Goal: Task Accomplishment & Management: Complete application form

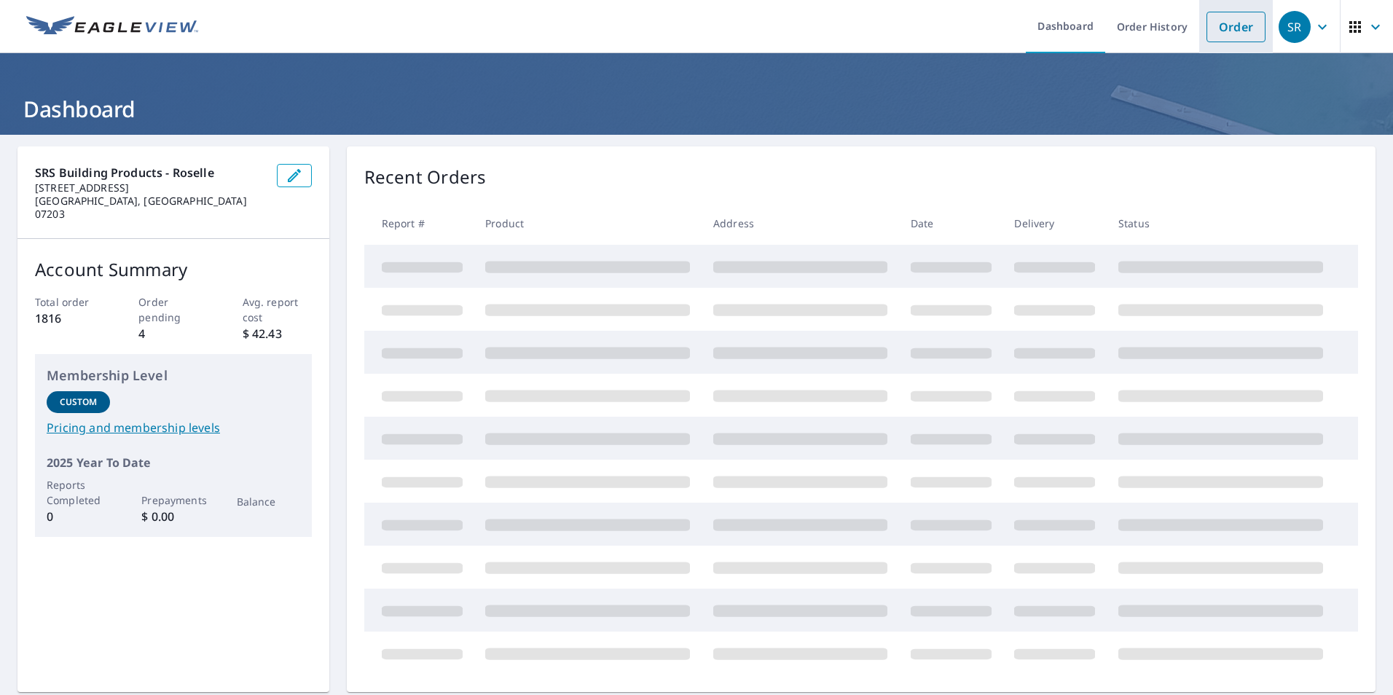
click at [1208, 35] on link "Order" at bounding box center [1236, 27] width 59 height 31
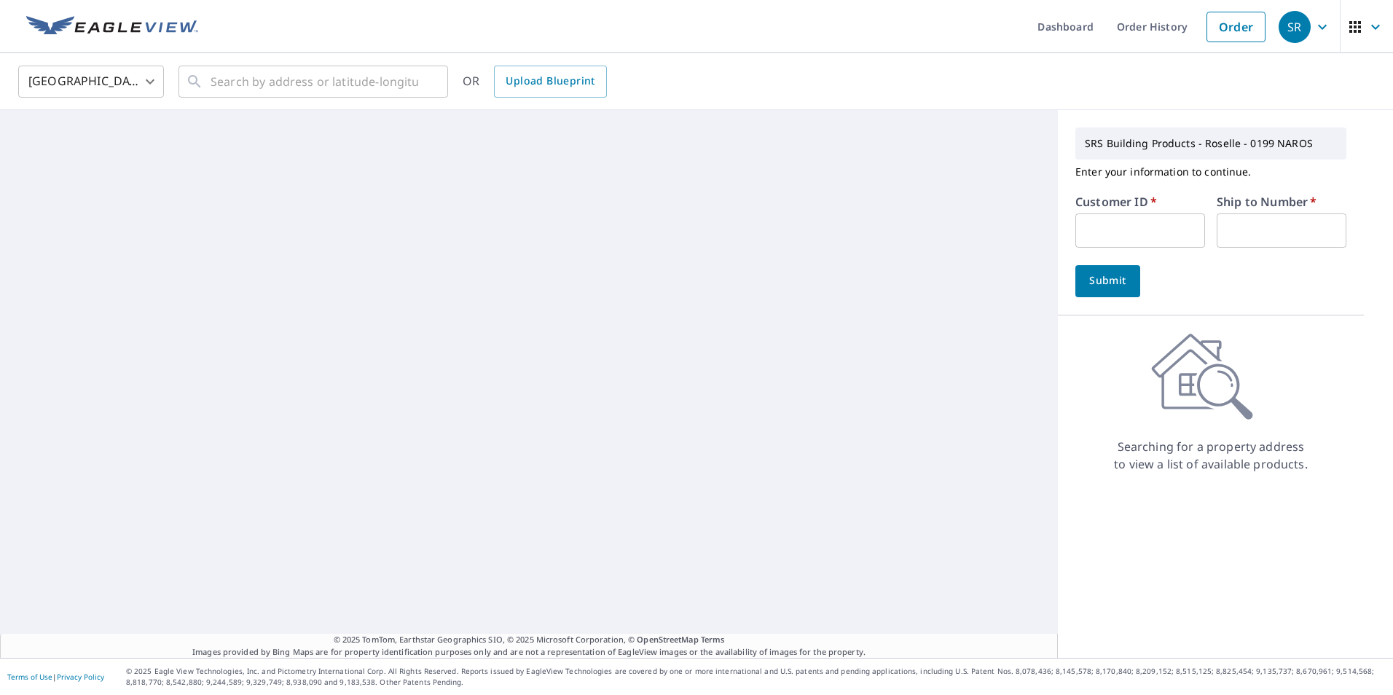
click at [1100, 249] on form "Customer ID   * ​ Ship to Number   * ​ Submit" at bounding box center [1211, 246] width 271 height 101
click at [1101, 232] on input "text" at bounding box center [1141, 231] width 130 height 34
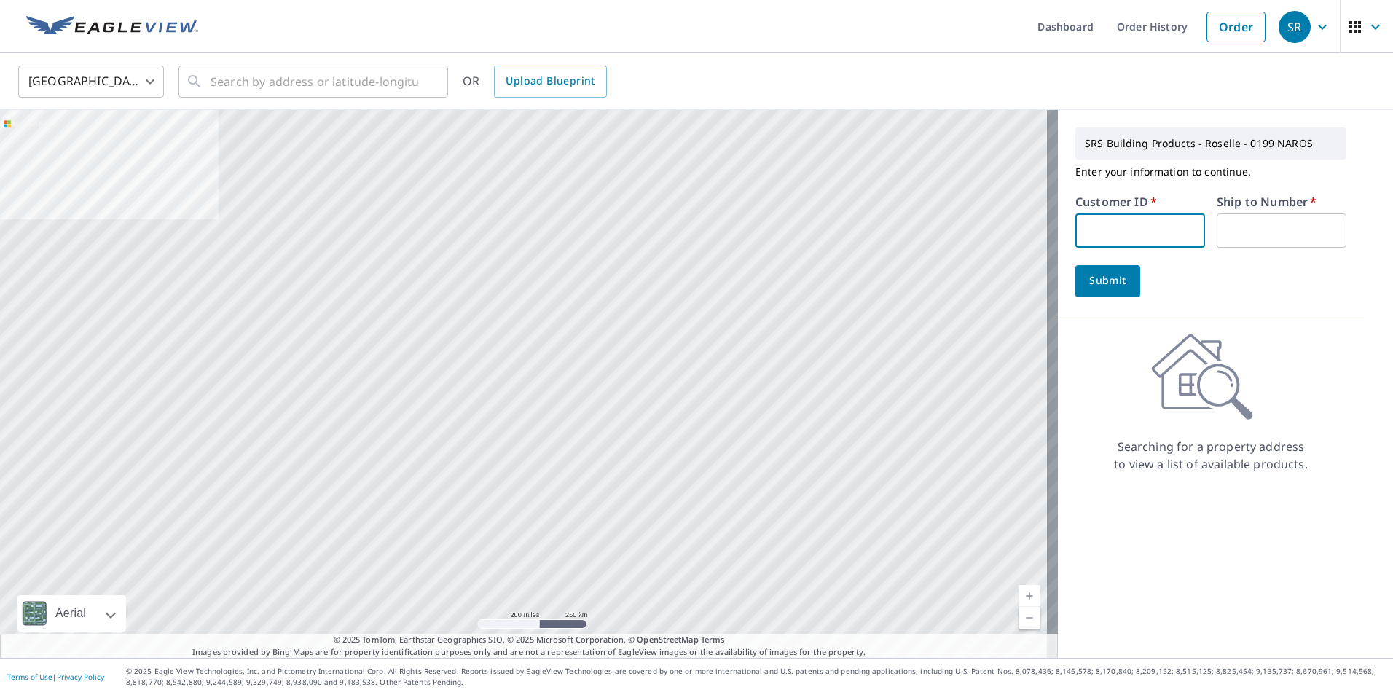
type input "GRA193"
click at [1231, 232] on input "text" at bounding box center [1282, 231] width 130 height 34
type input "1"
click at [1076, 265] on button "Submit" at bounding box center [1108, 281] width 65 height 32
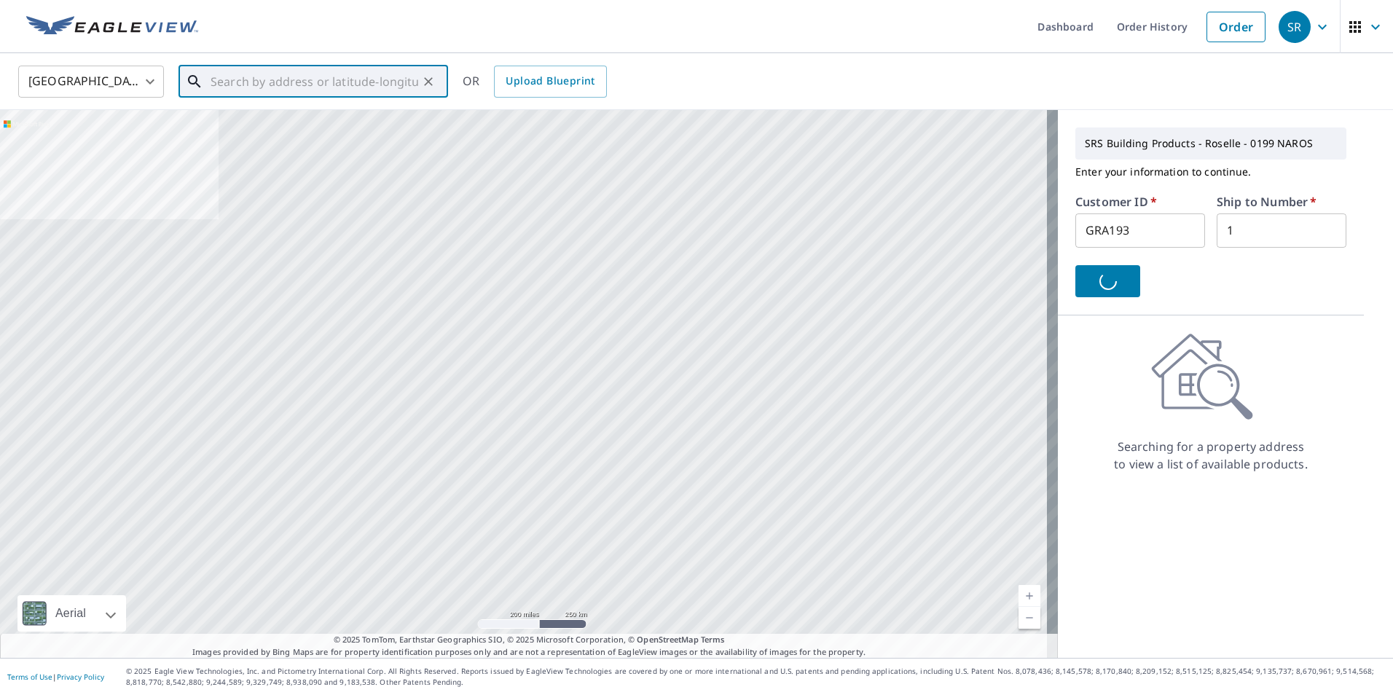
click at [244, 81] on input "text" at bounding box center [315, 81] width 208 height 41
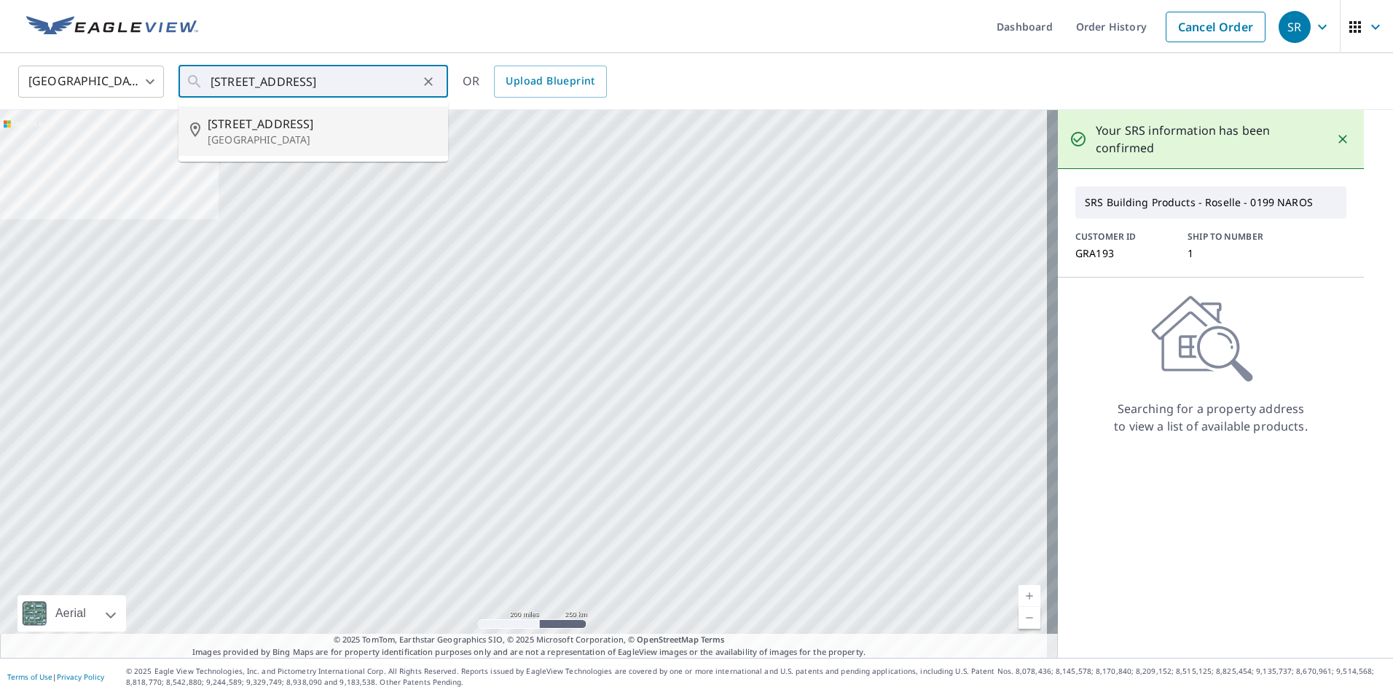
type input "[STREET_ADDRESS]"
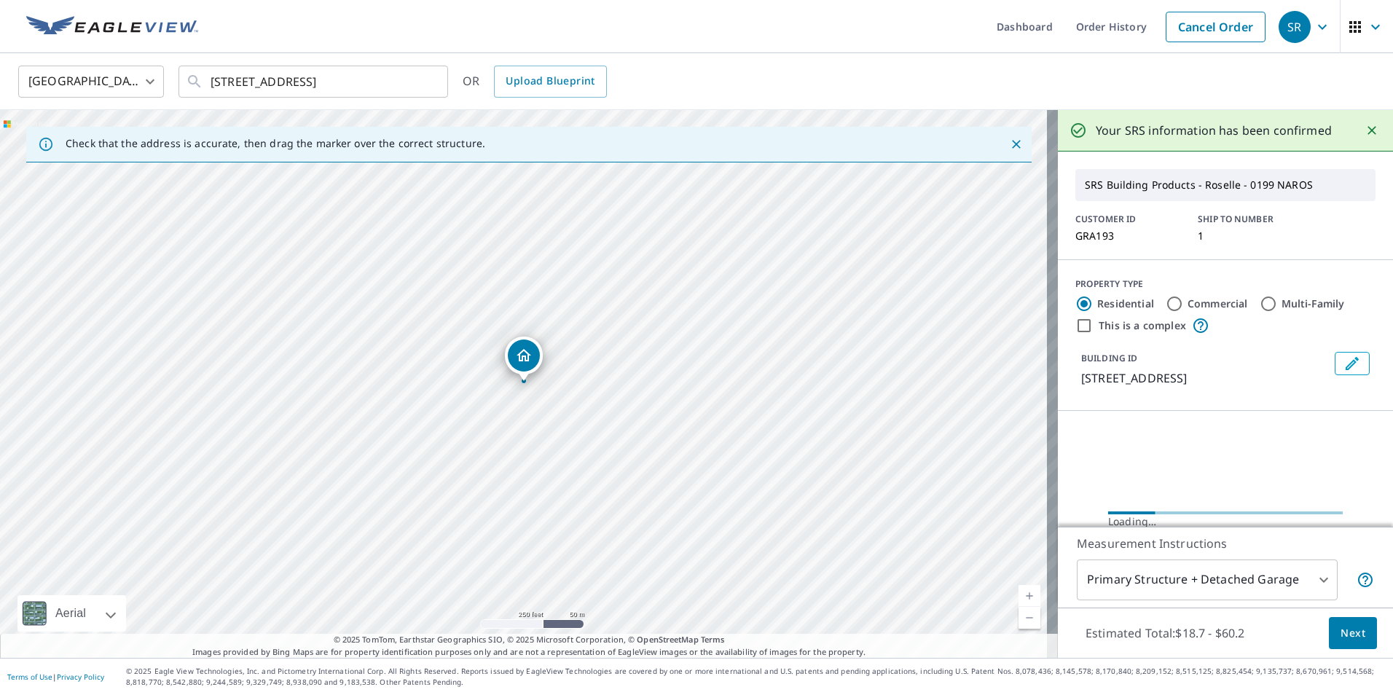
scroll to position [73, 0]
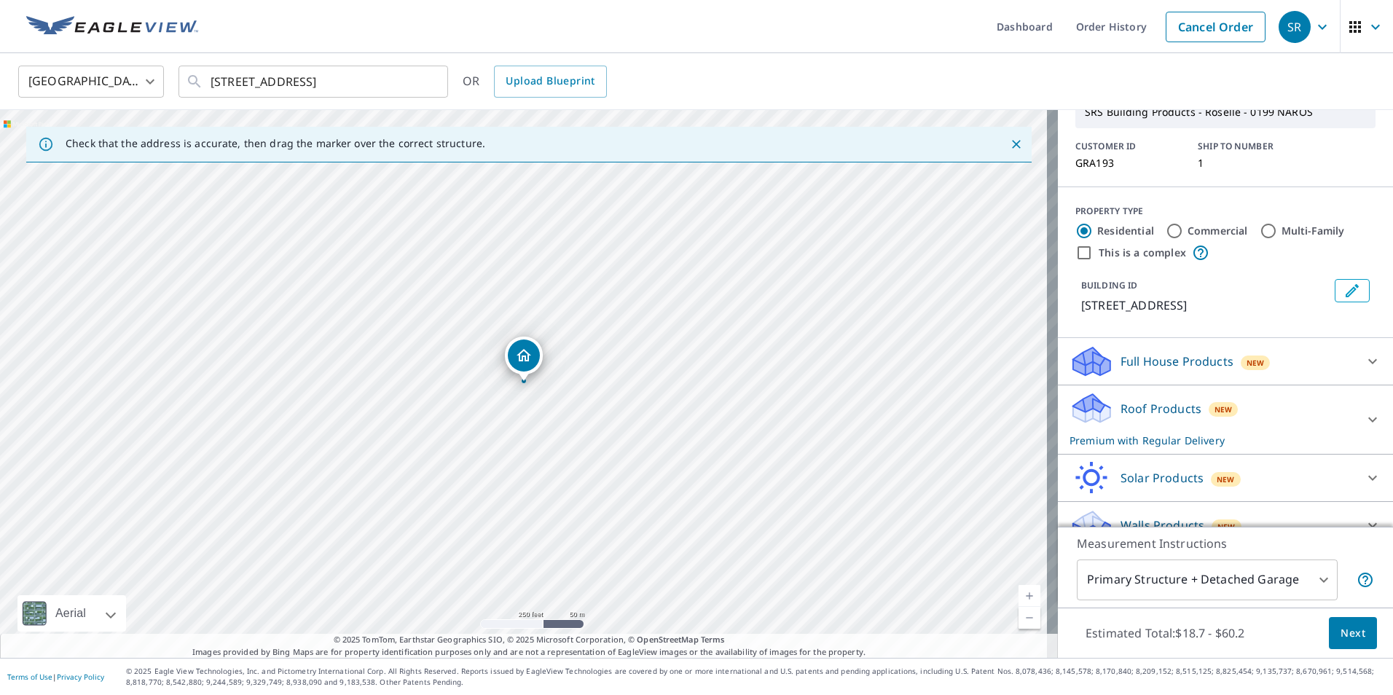
click at [1180, 370] on div "Full House Products New" at bounding box center [1213, 362] width 286 height 34
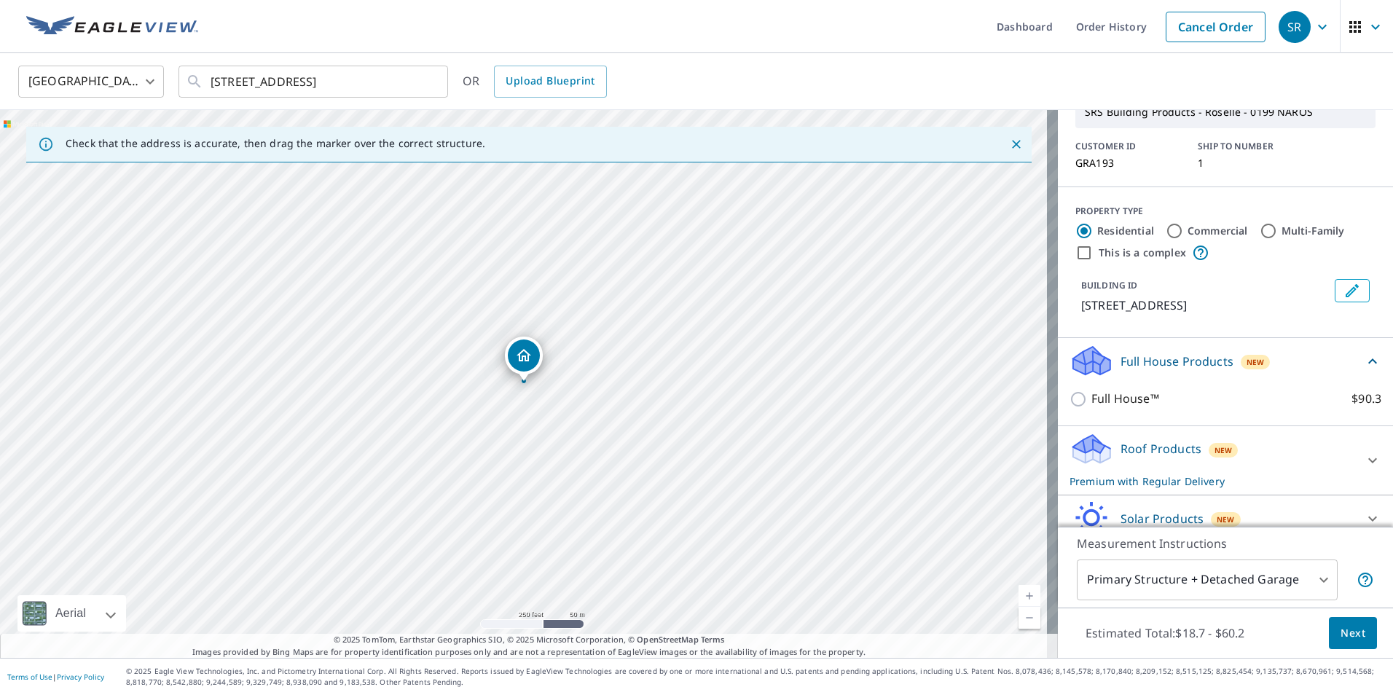
click at [1180, 369] on p "Full House Products" at bounding box center [1177, 361] width 113 height 17
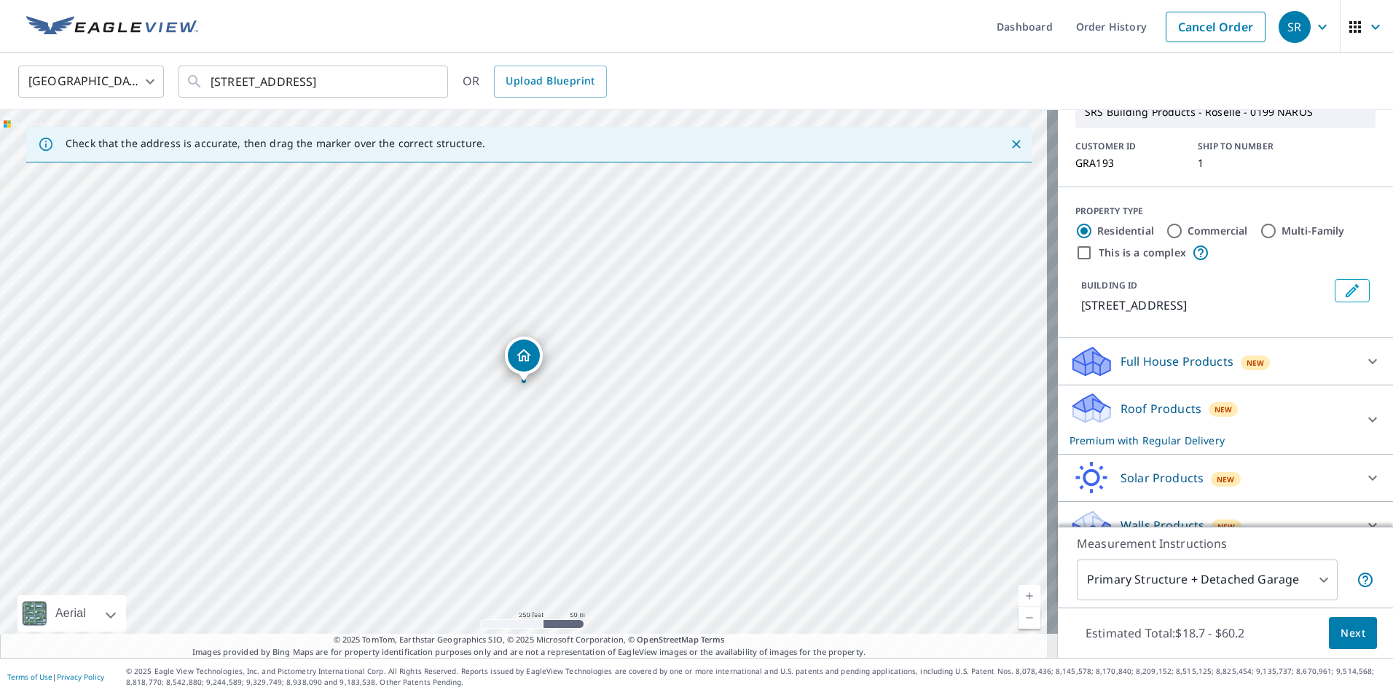
click at [1166, 404] on p "Roof Products" at bounding box center [1161, 408] width 81 height 17
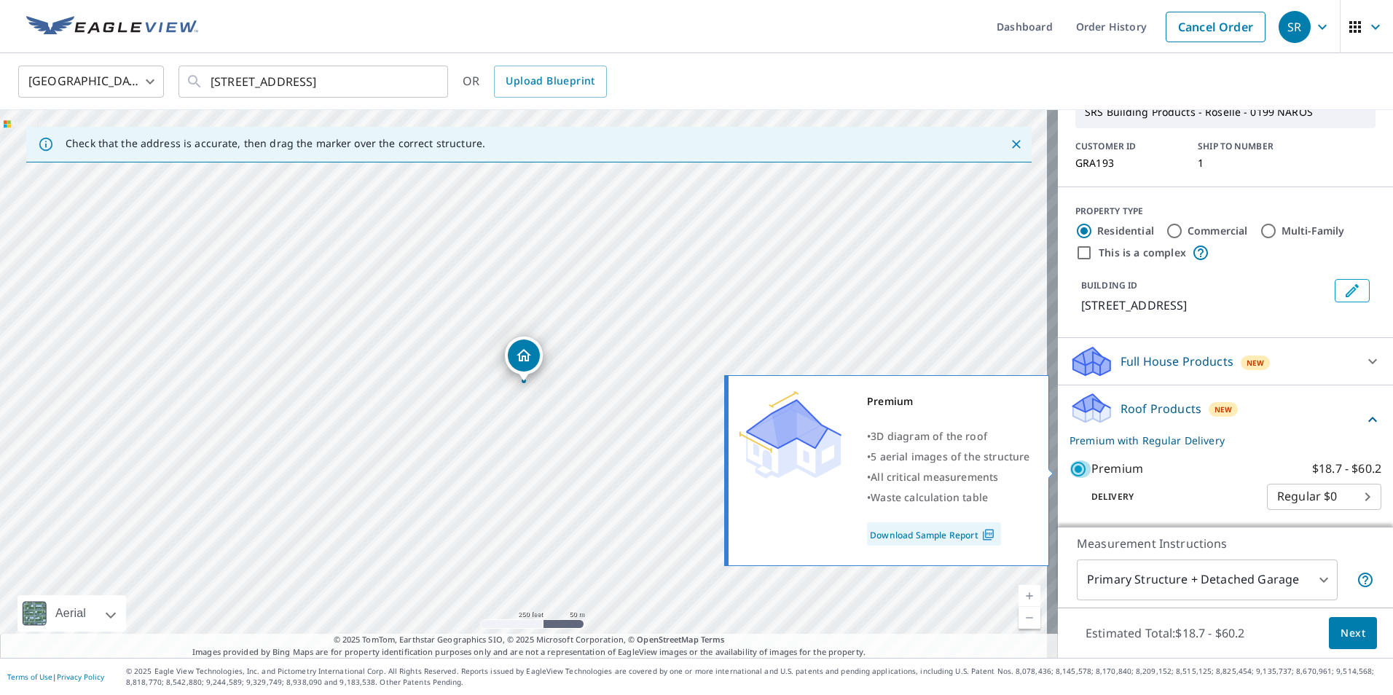
click at [1074, 466] on input "Premium $18.7 - $60.2" at bounding box center [1081, 469] width 22 height 17
checkbox input "false"
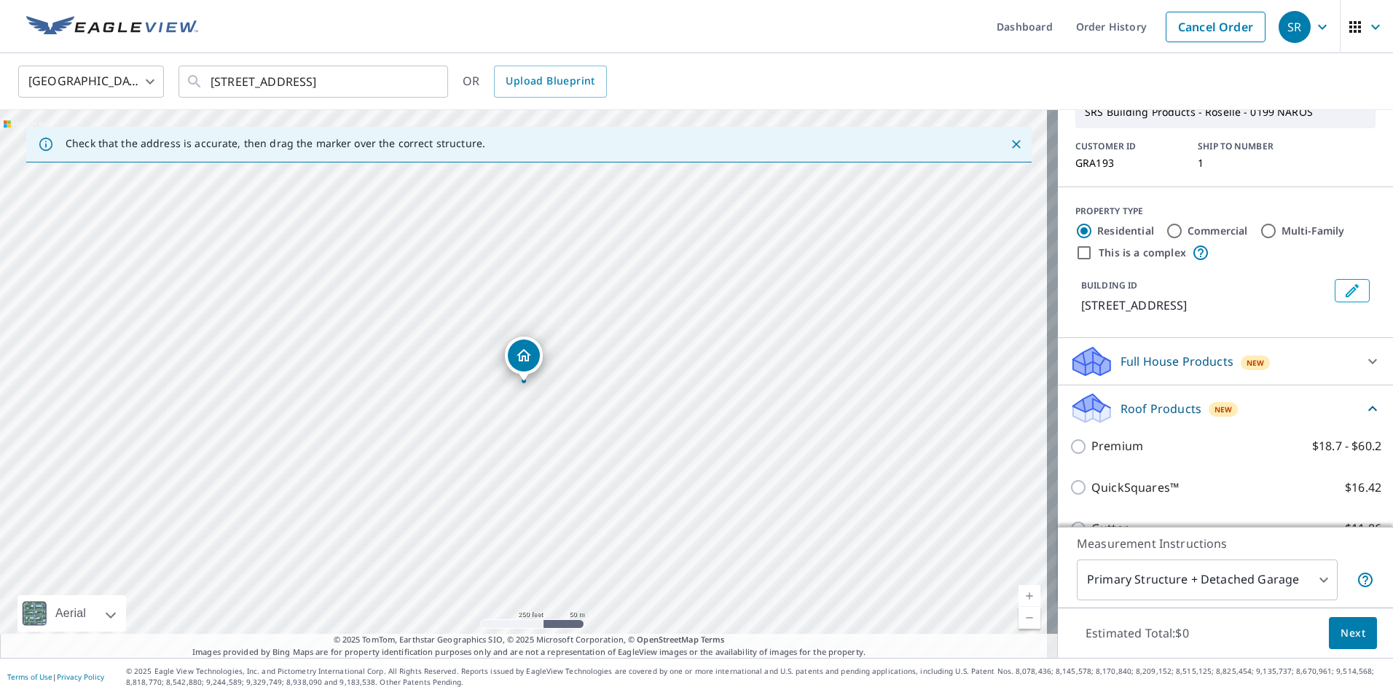
click at [1147, 418] on div "Roof Products New" at bounding box center [1217, 408] width 294 height 34
click at [1143, 493] on div "Walls Products New" at bounding box center [1213, 503] width 286 height 34
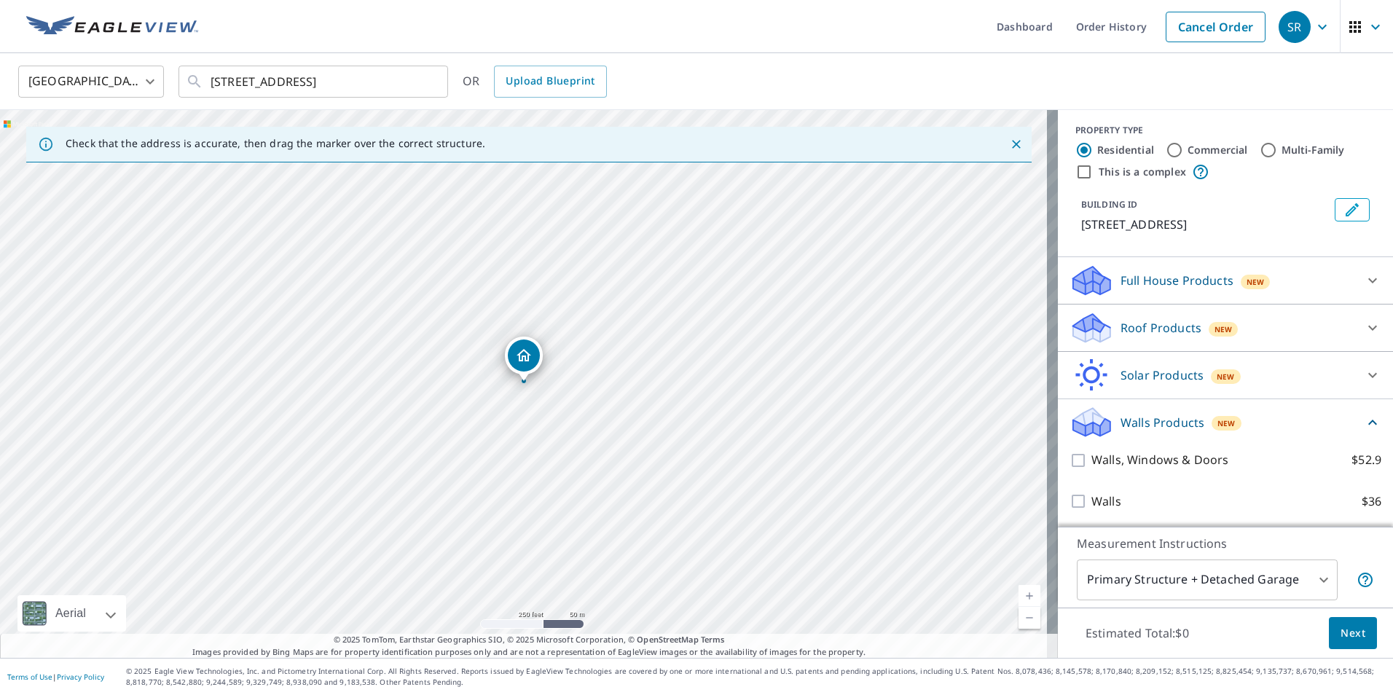
scroll to position [155, 0]
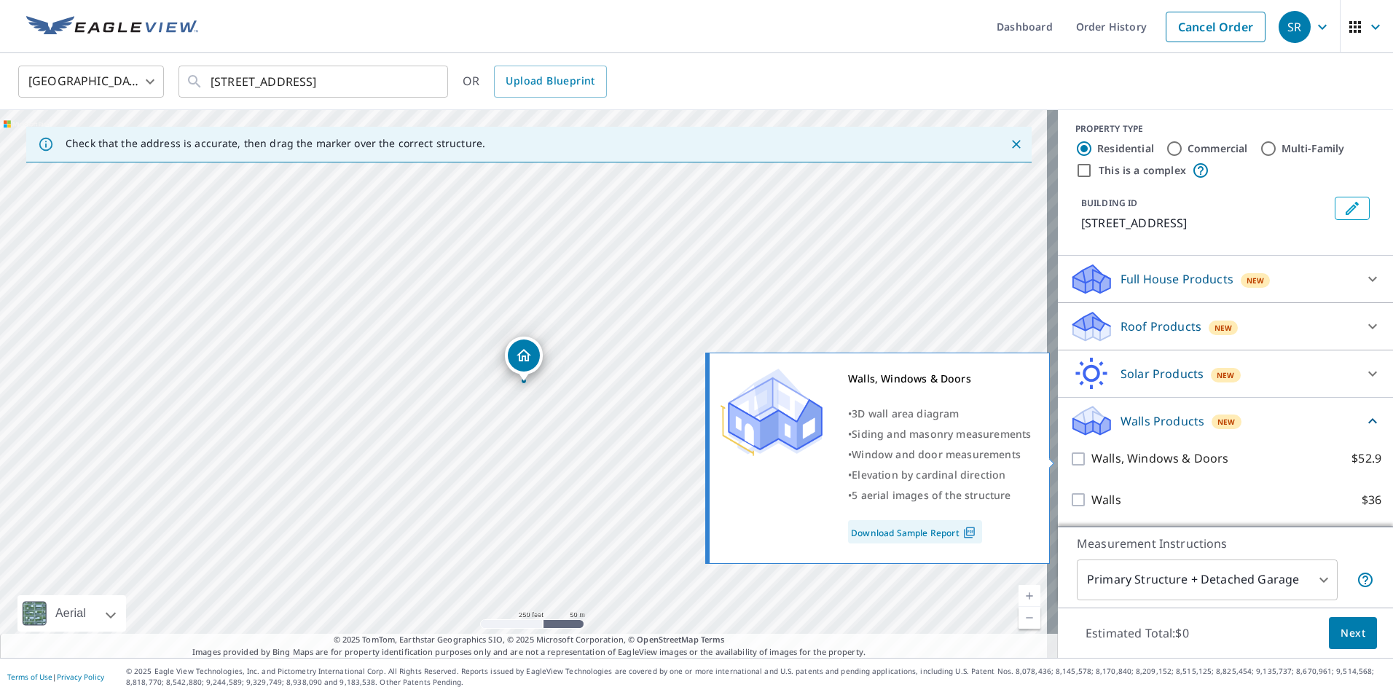
click at [1110, 461] on p "Walls, Windows & Doors" at bounding box center [1160, 459] width 137 height 18
click at [1092, 461] on input "Walls, Windows & Doors $52.9" at bounding box center [1081, 458] width 22 height 17
checkbox input "true"
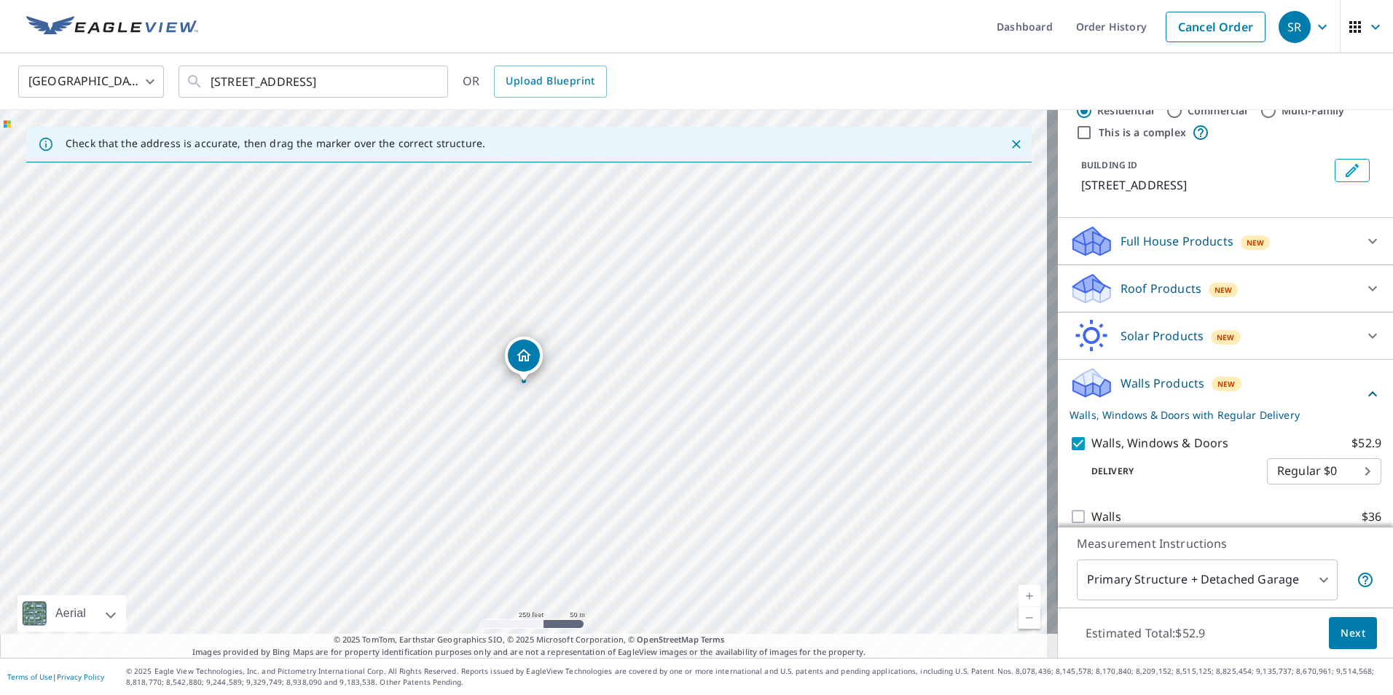
scroll to position [210, 0]
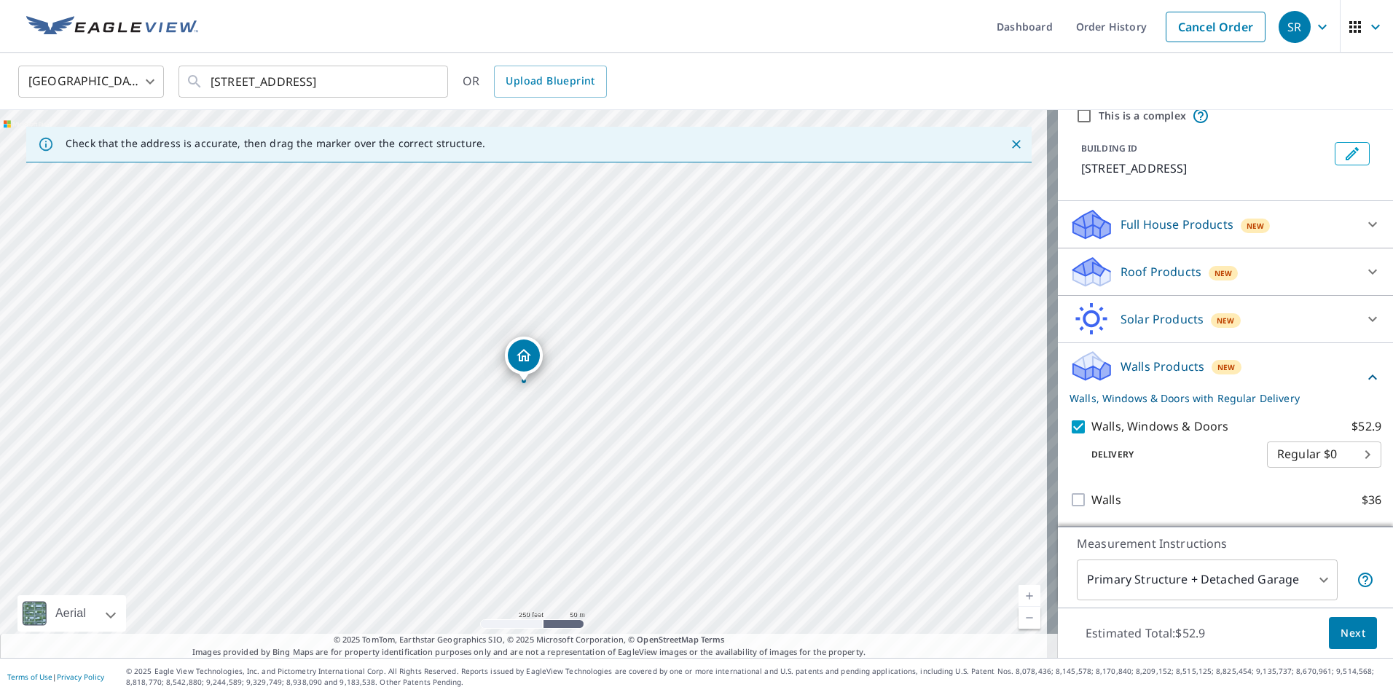
click at [1358, 635] on button "Next" at bounding box center [1353, 633] width 48 height 33
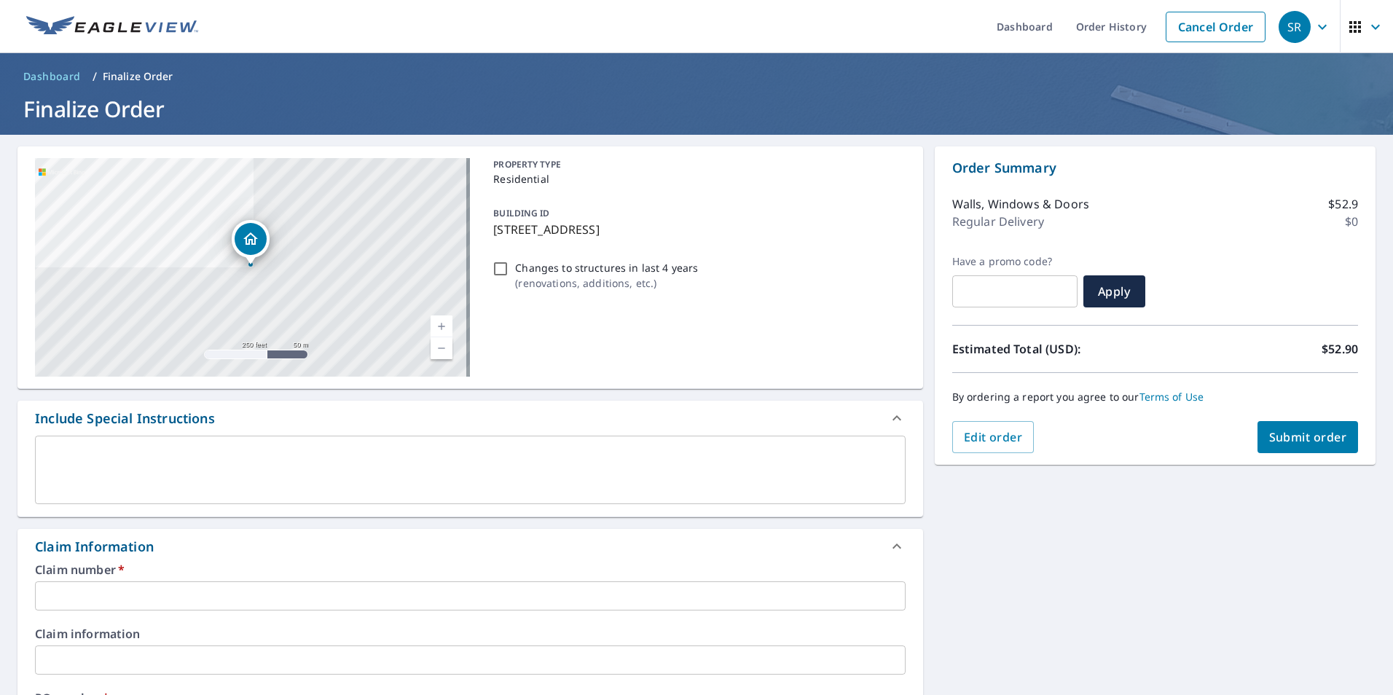
drag, startPoint x: 692, startPoint y: 227, endPoint x: 493, endPoint y: 236, distance: 199.9
click at [493, 236] on p "[STREET_ADDRESS]" at bounding box center [696, 229] width 406 height 17
checkbox input "true"
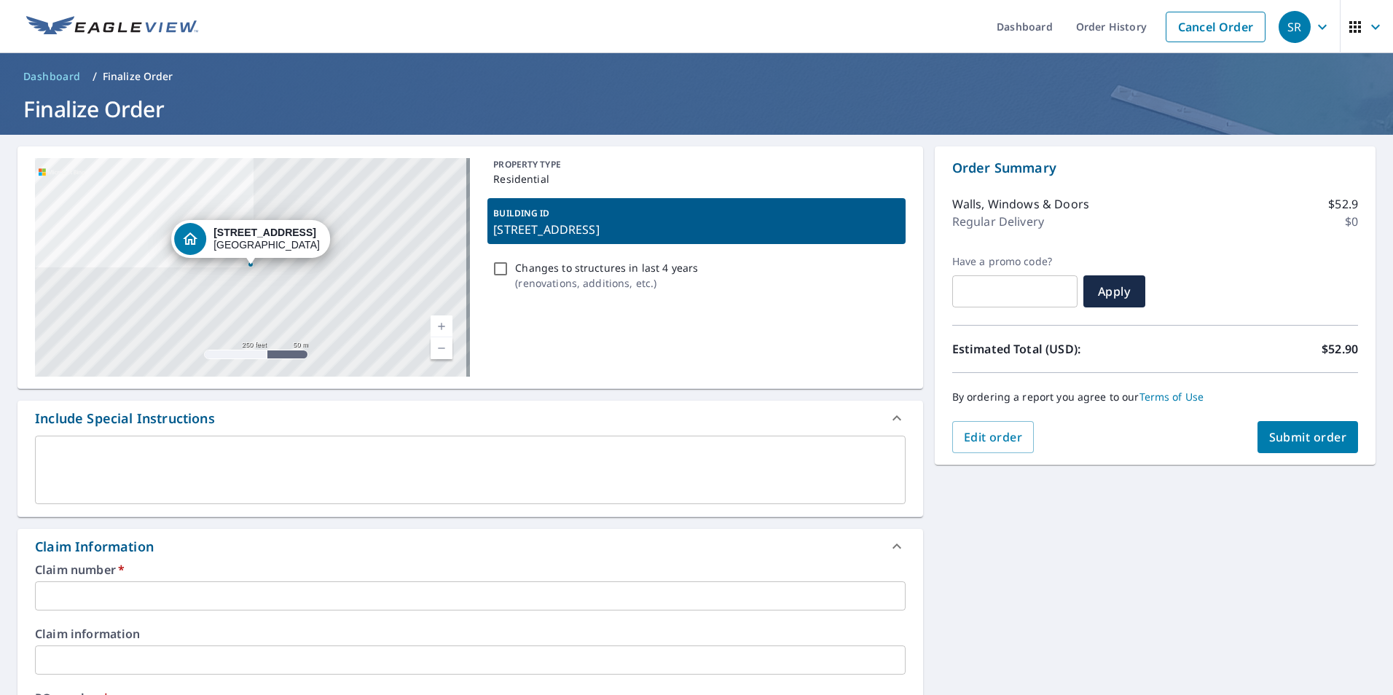
drag, startPoint x: 493, startPoint y: 236, endPoint x: 508, endPoint y: 229, distance: 17.0
copy p "[STREET_ADDRESS]"
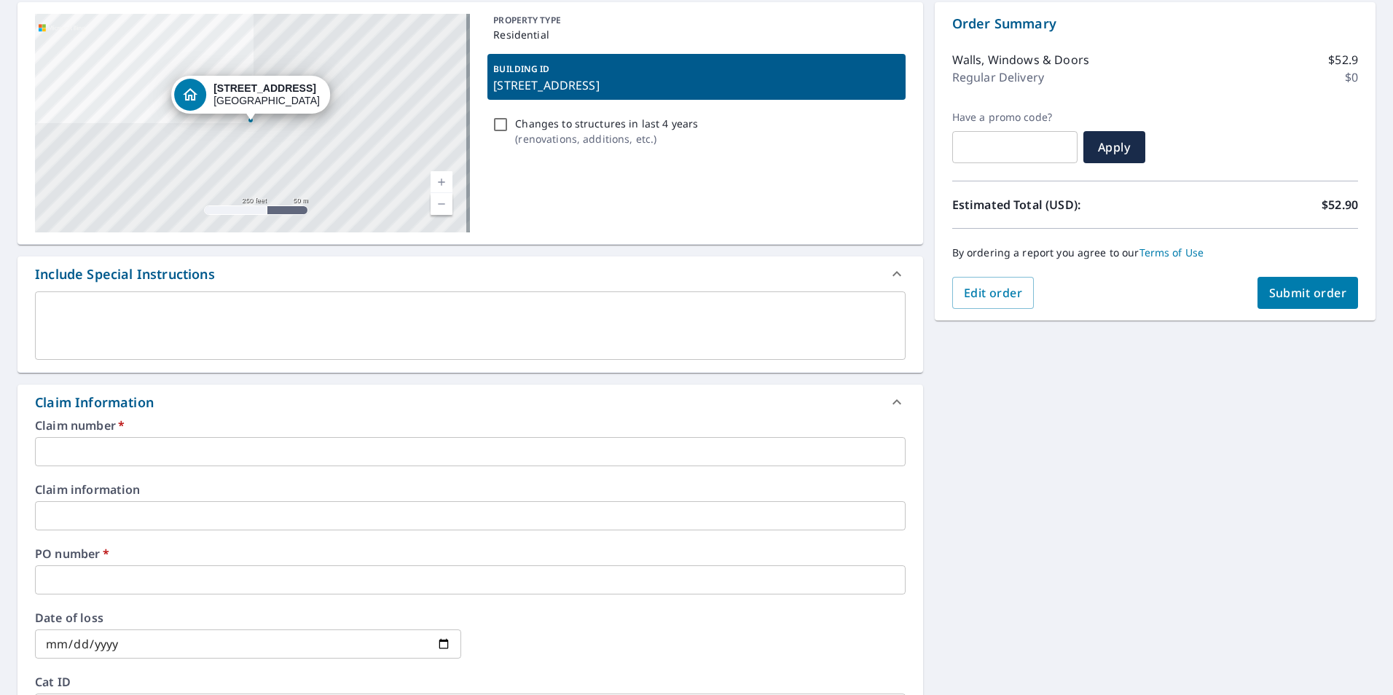
scroll to position [146, 0]
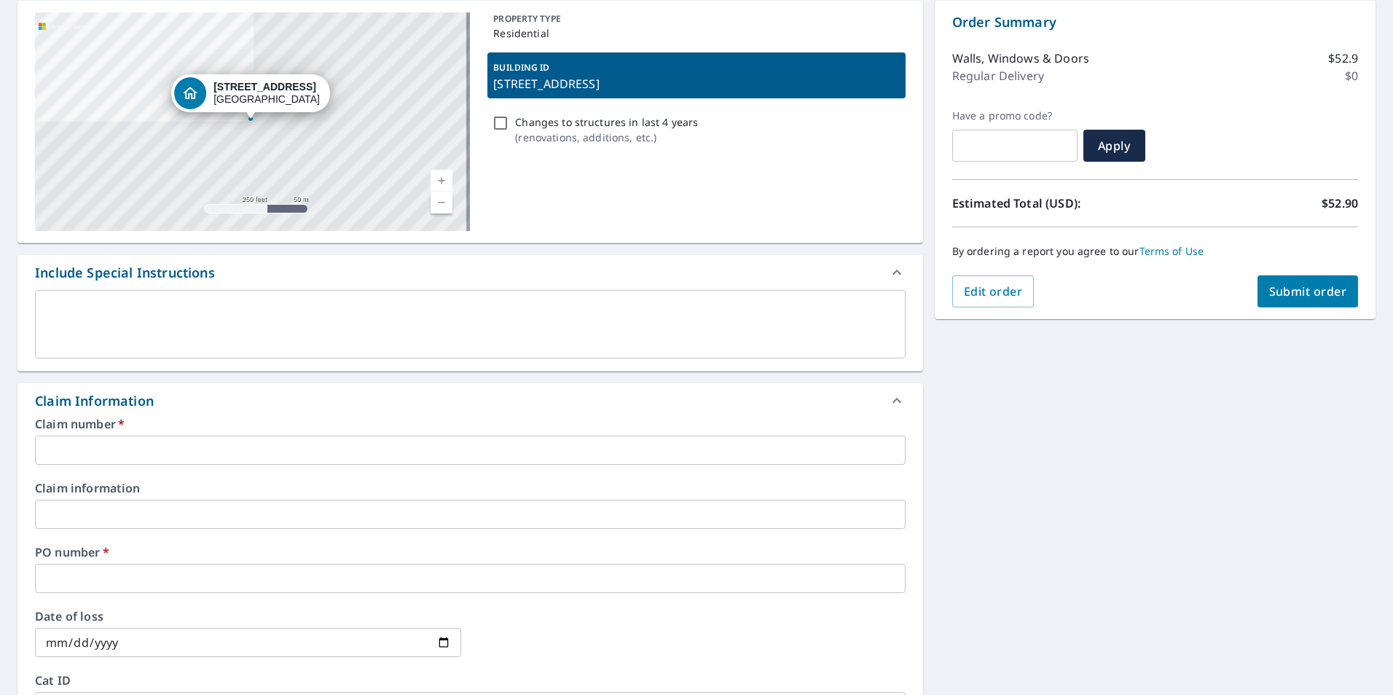
click at [143, 444] on input "text" at bounding box center [470, 450] width 871 height 29
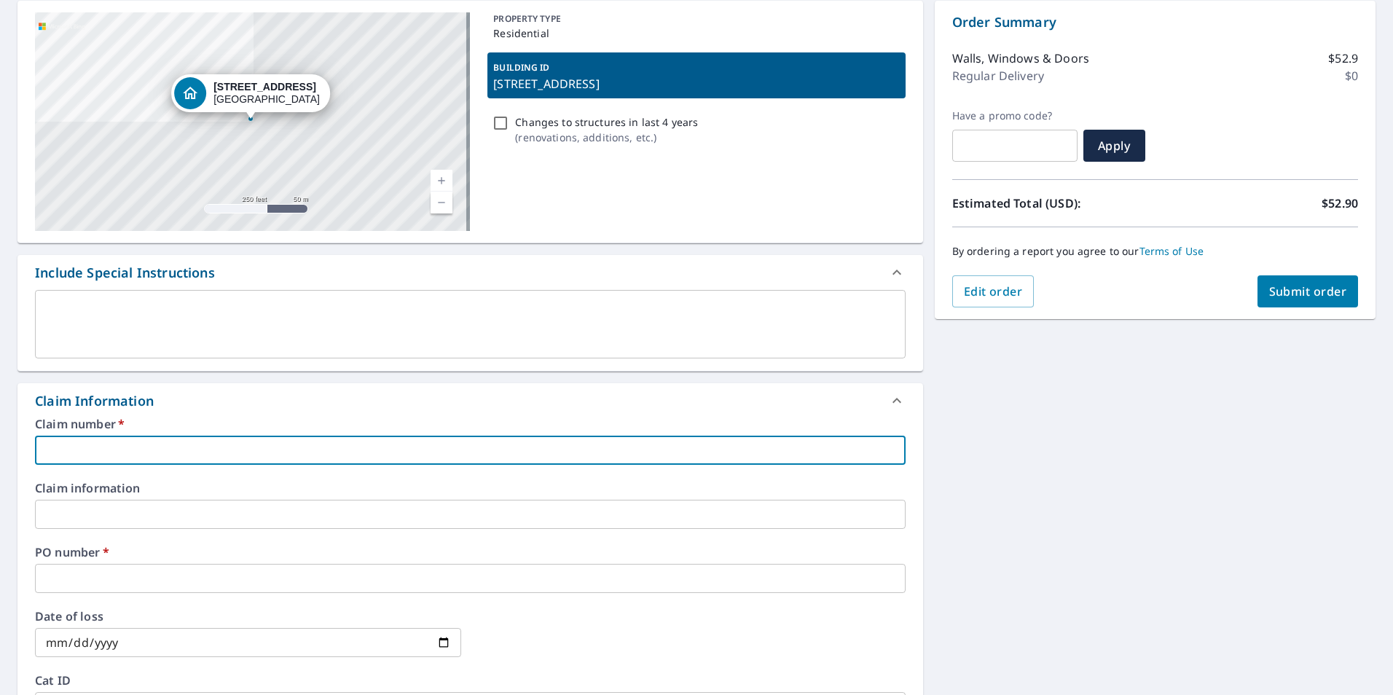
paste input "[STREET_ADDRESS]"
type input "[STREET_ADDRESS]"
checkbox input "true"
type input "[STREET_ADDRESS]"
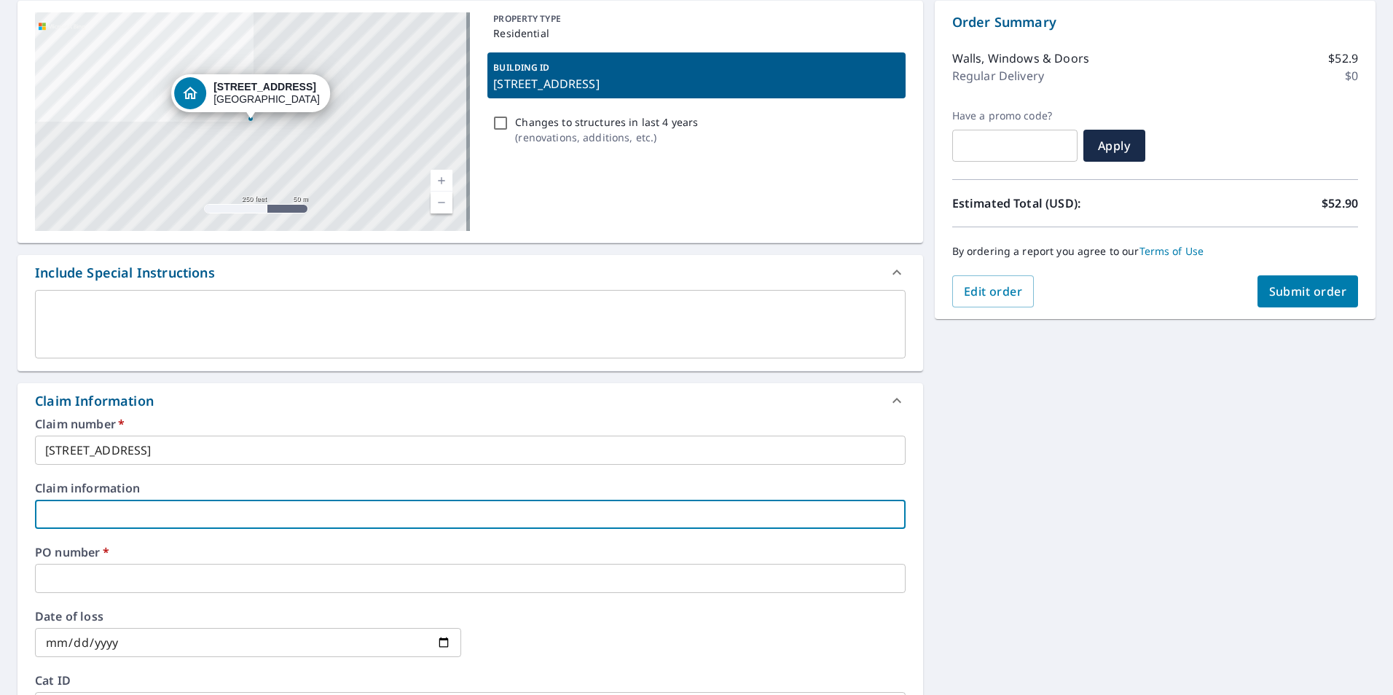
paste input "[STREET_ADDRESS]"
type input "[STREET_ADDRESS]"
checkbox input "true"
type input "[STREET_ADDRESS]"
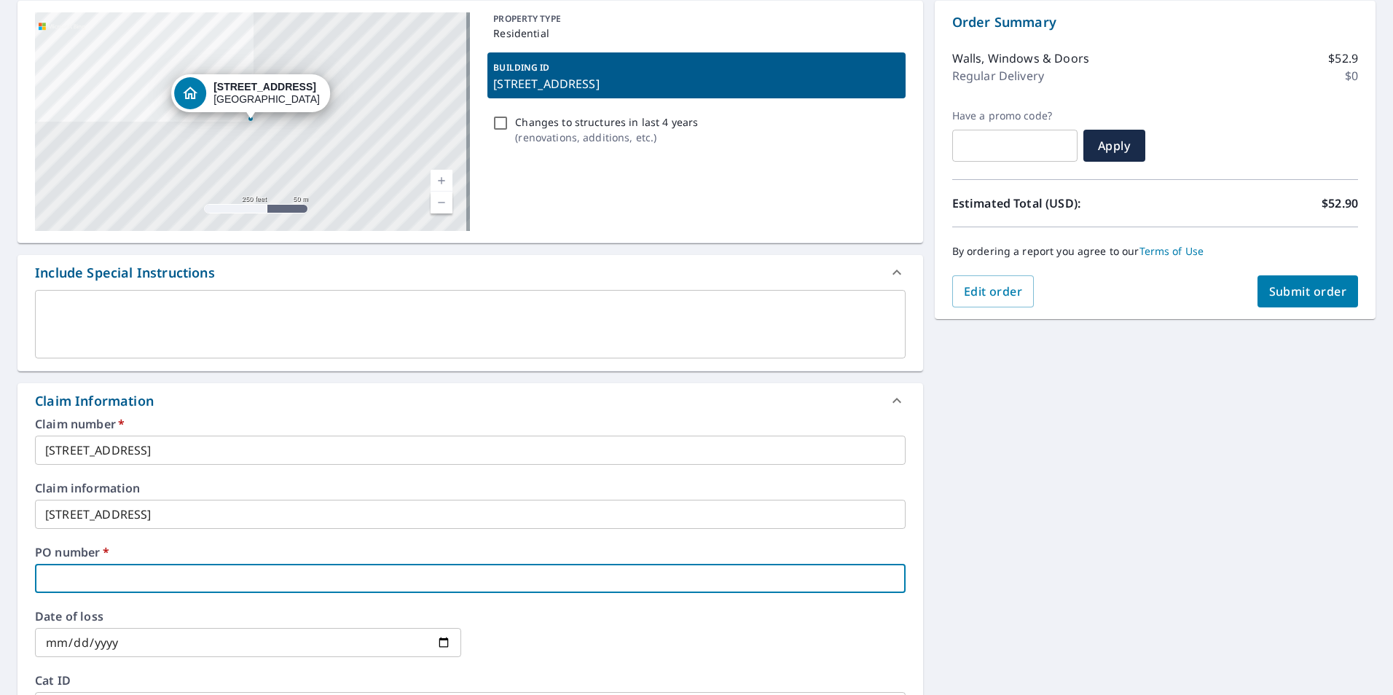
paste input "[STREET_ADDRESS]"
type input "[STREET_ADDRESS]"
checkbox input "true"
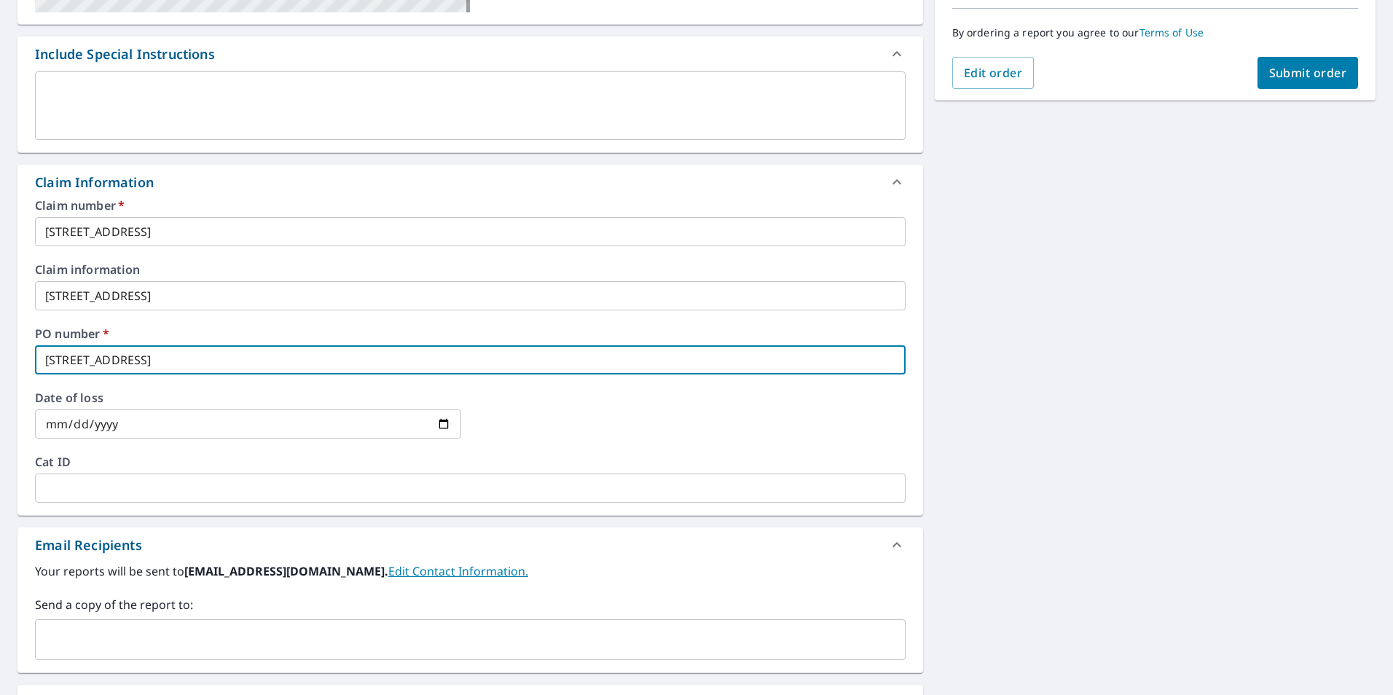
scroll to position [437, 0]
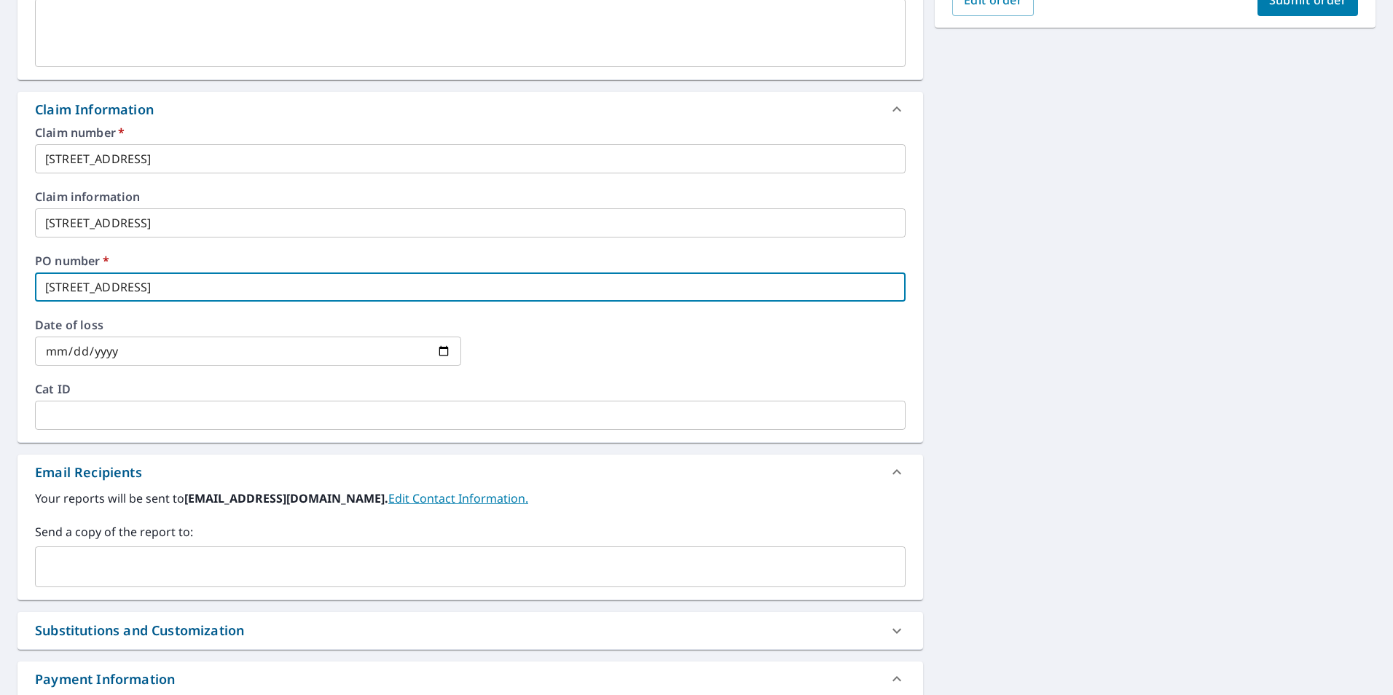
type input "[STREET_ADDRESS]"
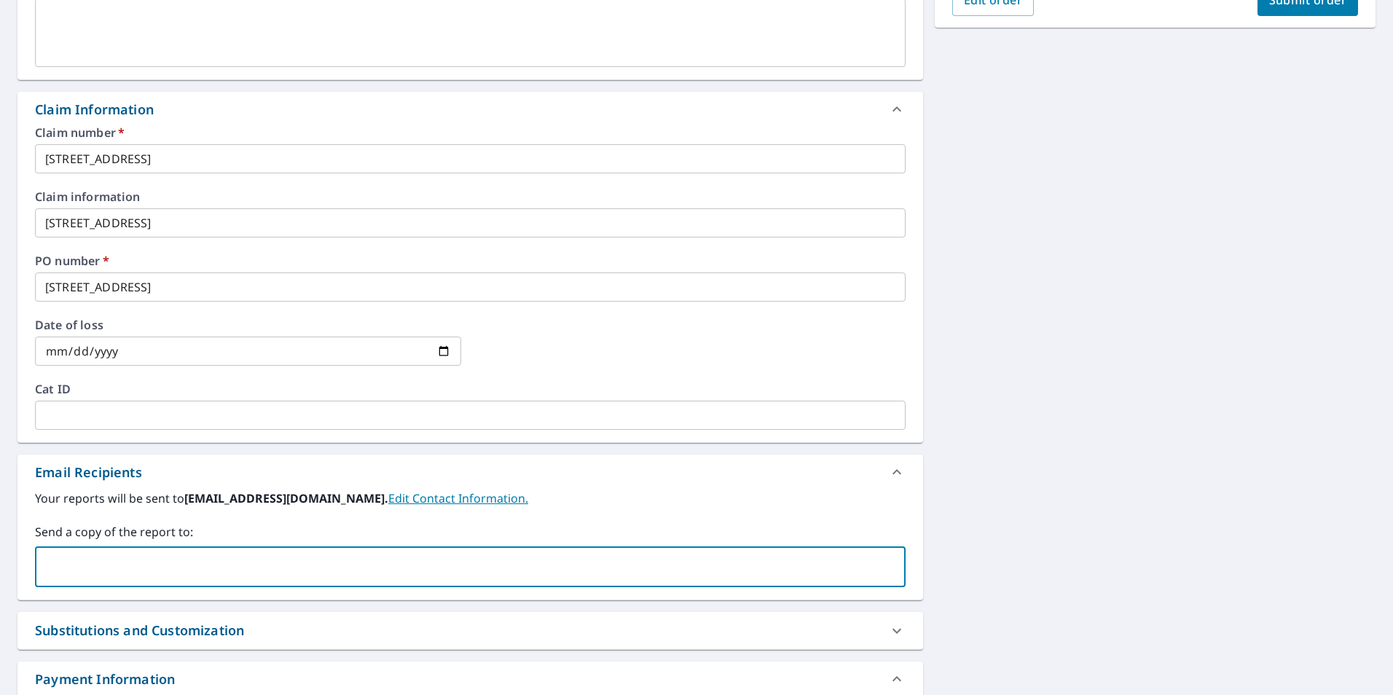
click at [224, 556] on input "text" at bounding box center [460, 567] width 836 height 28
type input "[EMAIL_ADDRESS][DOMAIN_NAME]"
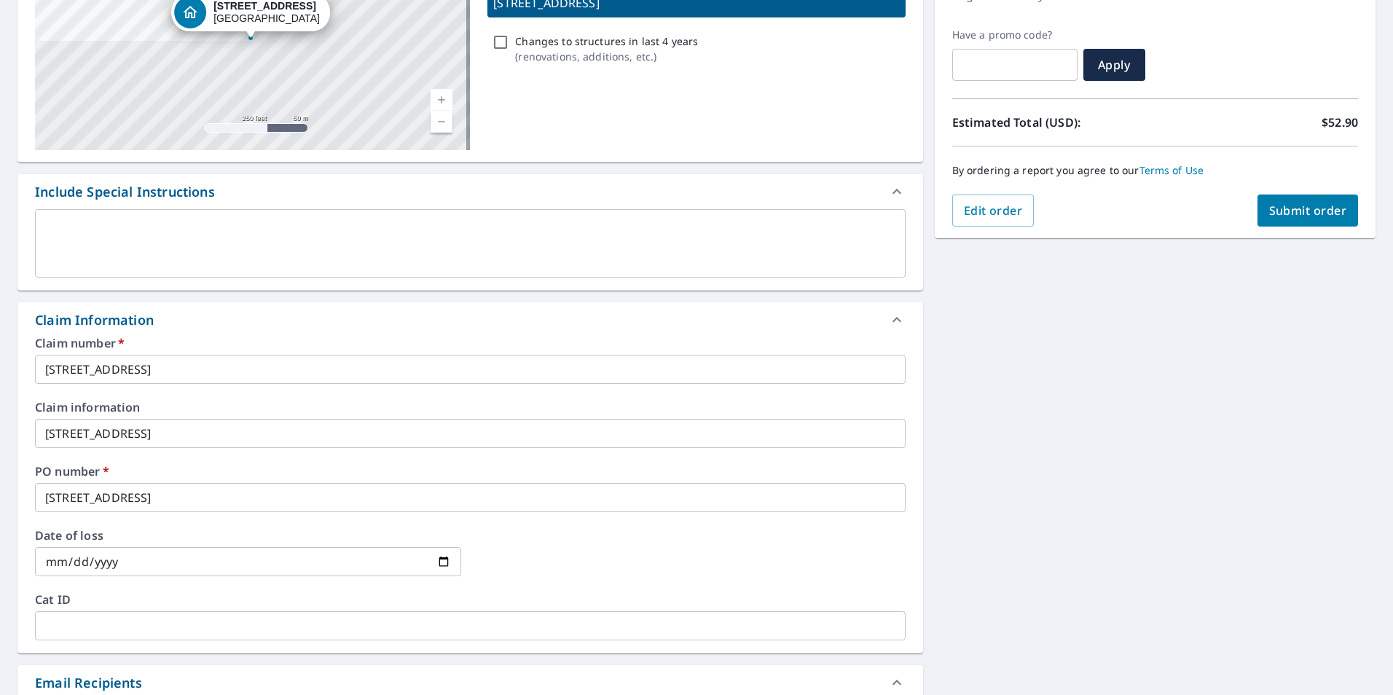
scroll to position [219, 0]
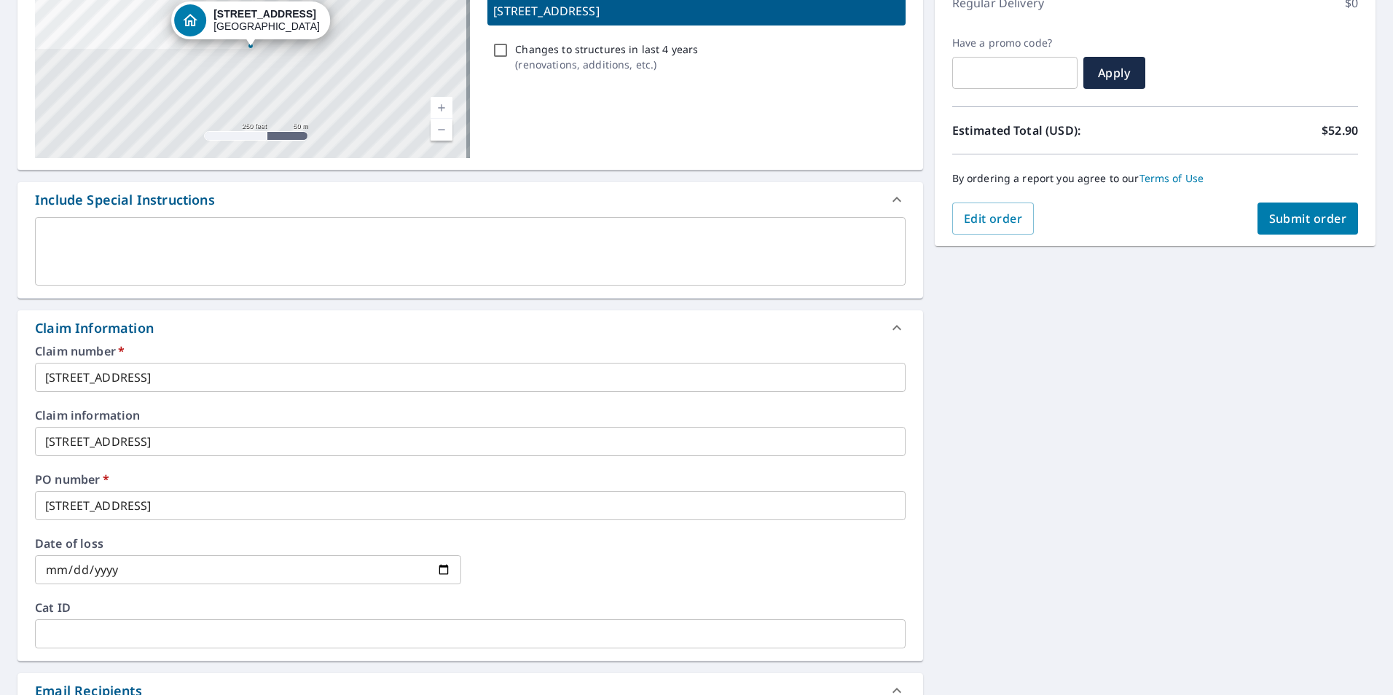
click at [1280, 222] on span "Submit order" at bounding box center [1308, 219] width 78 height 16
checkbox input "true"
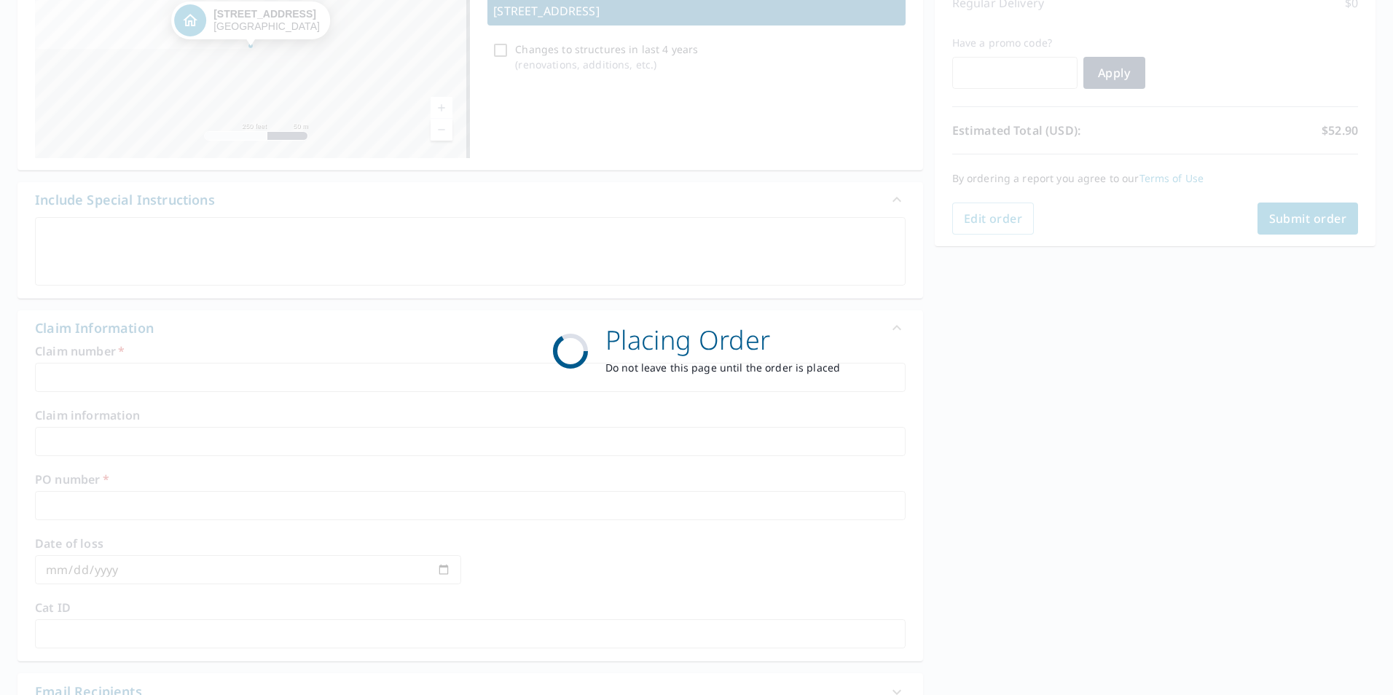
scroll to position [163, 0]
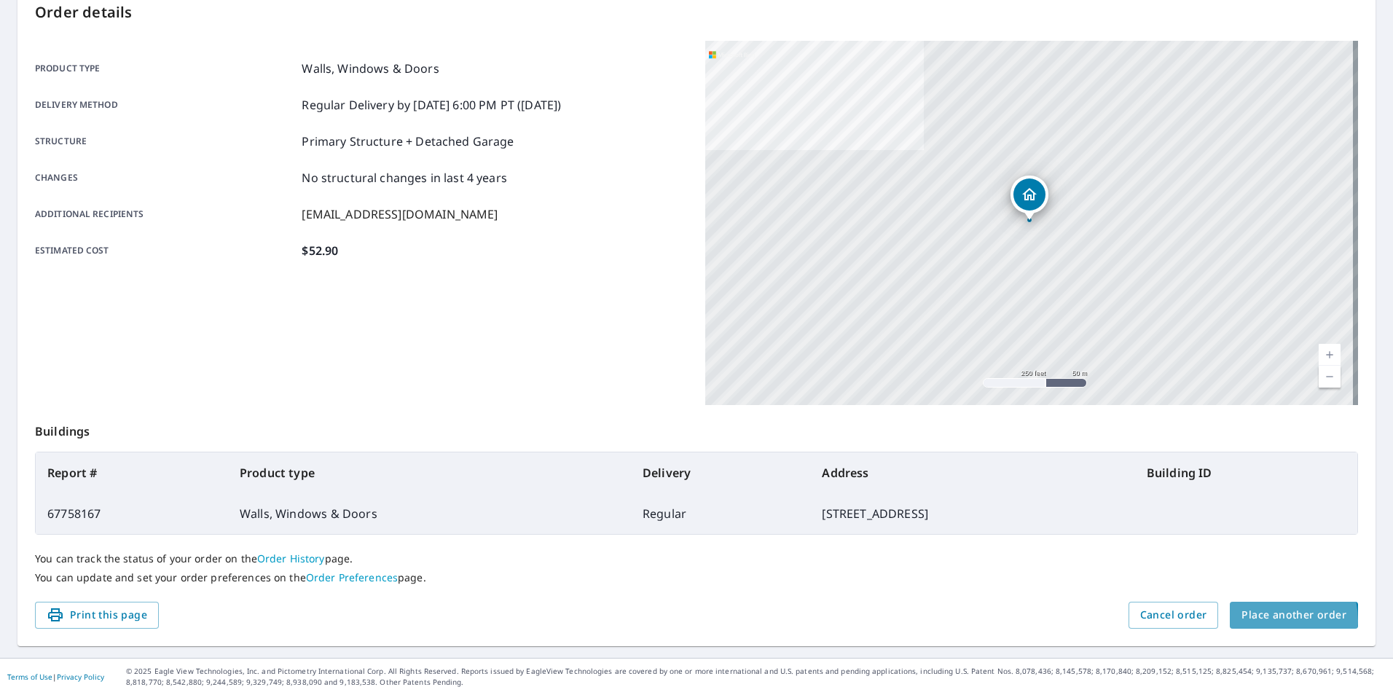
click at [1259, 621] on span "Place another order" at bounding box center [1294, 615] width 105 height 18
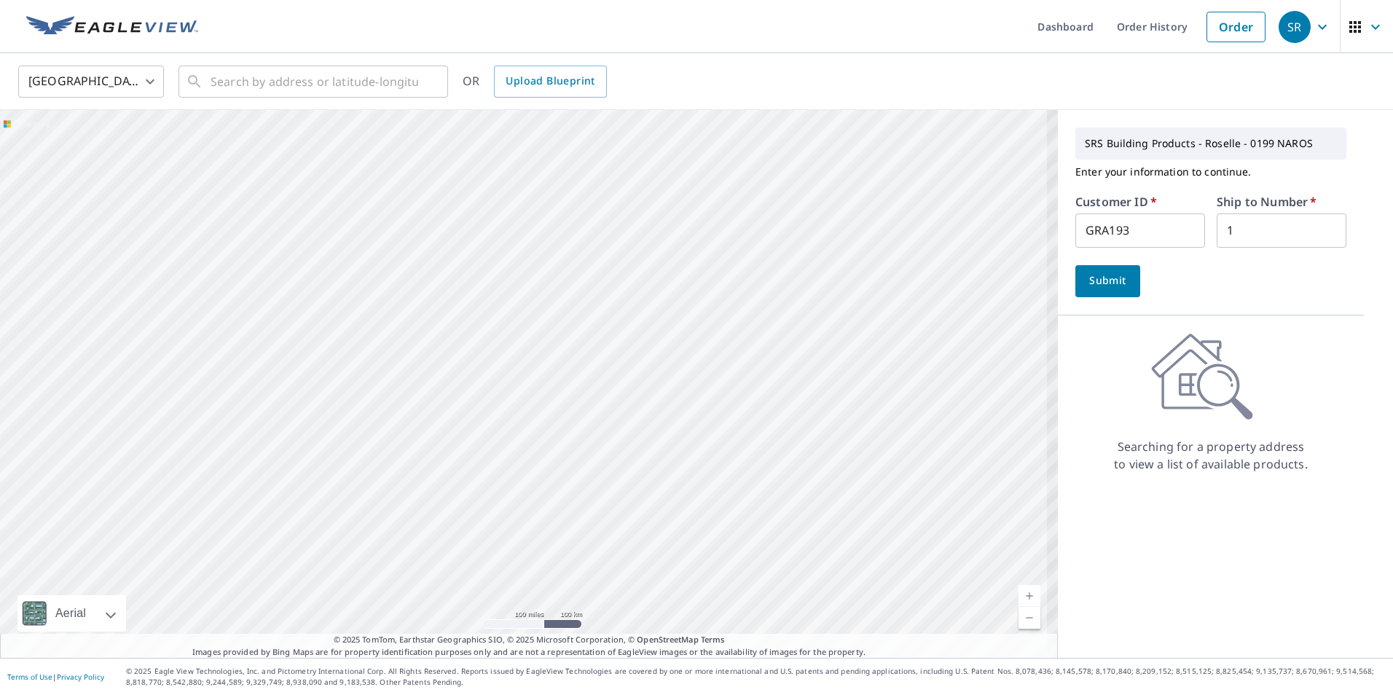
drag, startPoint x: 947, startPoint y: 380, endPoint x: 897, endPoint y: 370, distance: 50.5
click at [897, 370] on div at bounding box center [529, 384] width 1058 height 548
drag, startPoint x: 928, startPoint y: 289, endPoint x: 826, endPoint y: 346, distance: 117.8
click at [837, 340] on div at bounding box center [529, 384] width 1058 height 548
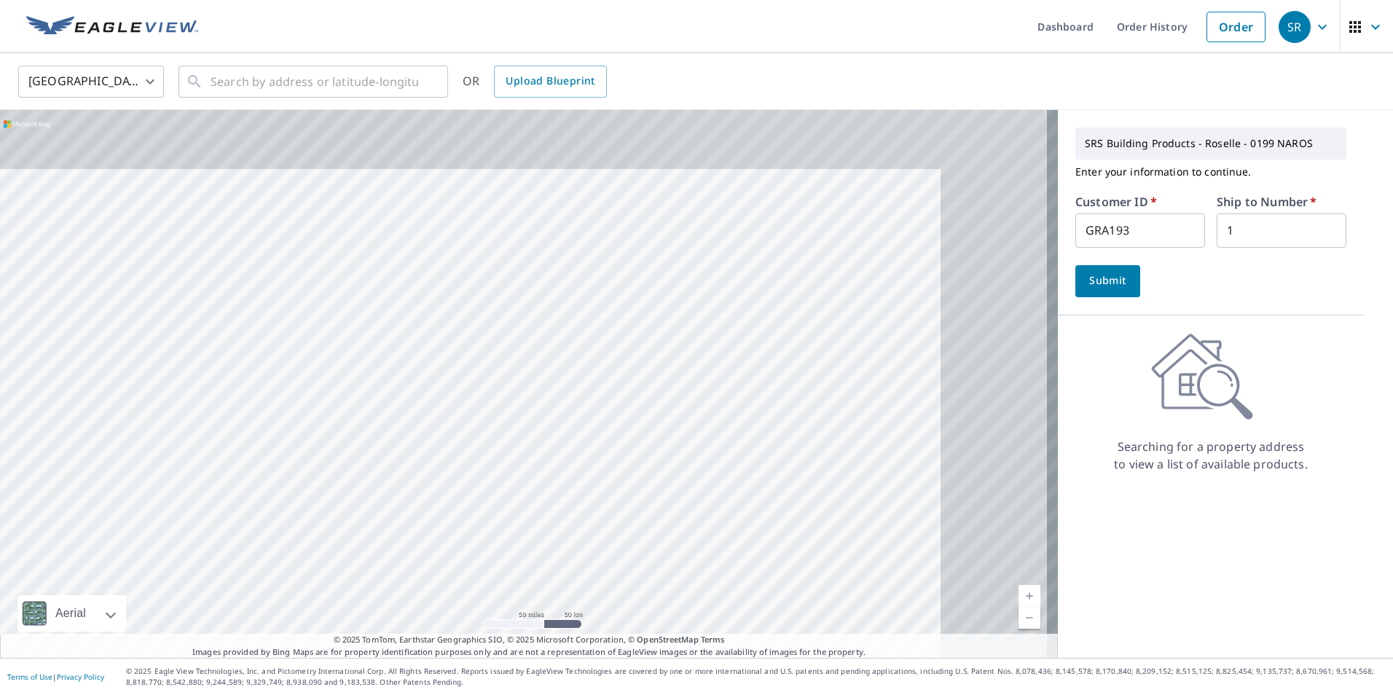
drag, startPoint x: 880, startPoint y: 402, endPoint x: 784, endPoint y: 456, distance: 109.6
click at [785, 456] on div at bounding box center [529, 384] width 1058 height 548
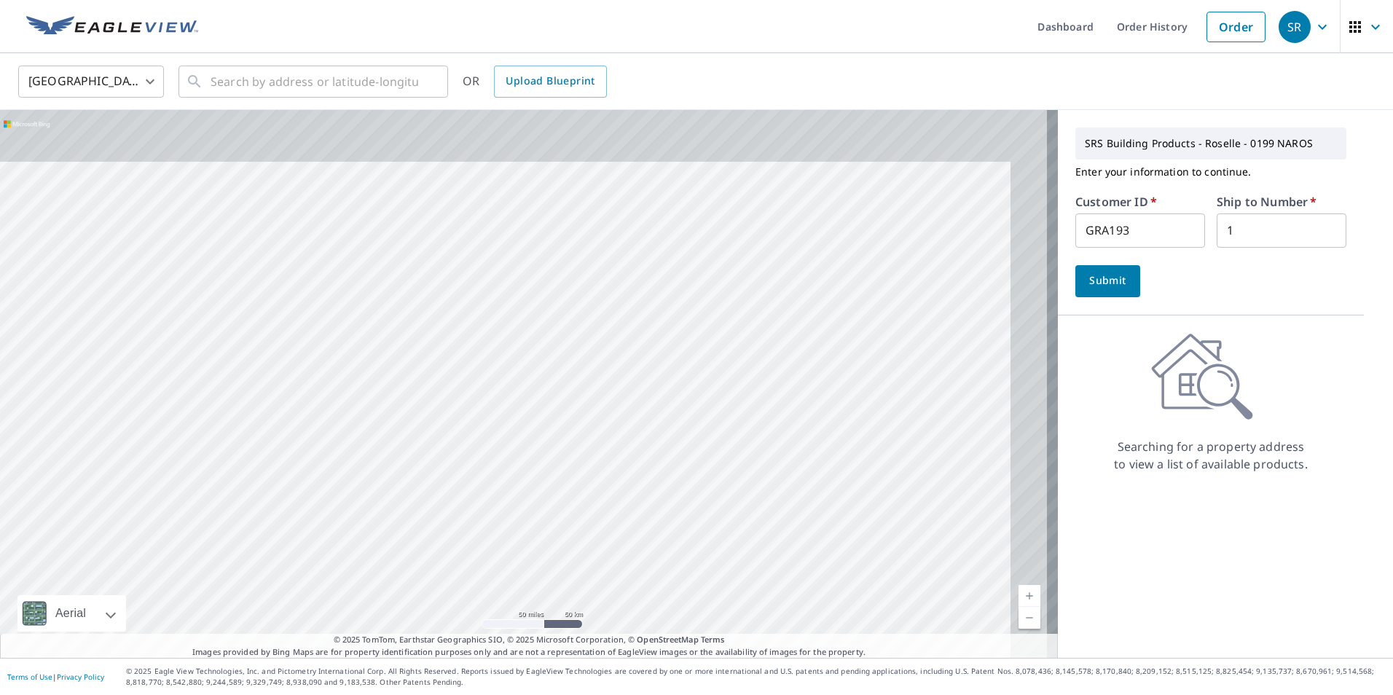
drag, startPoint x: 875, startPoint y: 339, endPoint x: 834, endPoint y: 394, distance: 67.8
click at [835, 393] on div at bounding box center [529, 384] width 1058 height 548
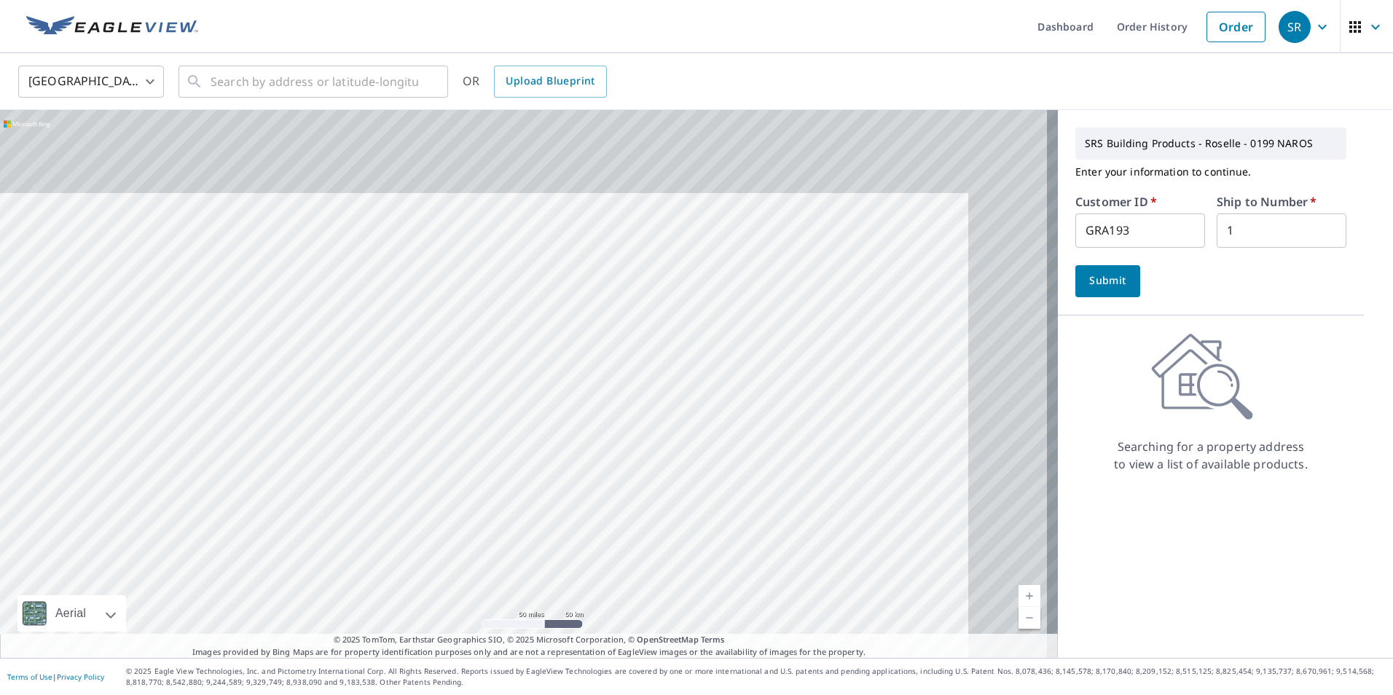
drag, startPoint x: 873, startPoint y: 340, endPoint x: 821, endPoint y: 380, distance: 66.0
click at [821, 379] on div at bounding box center [529, 384] width 1058 height 548
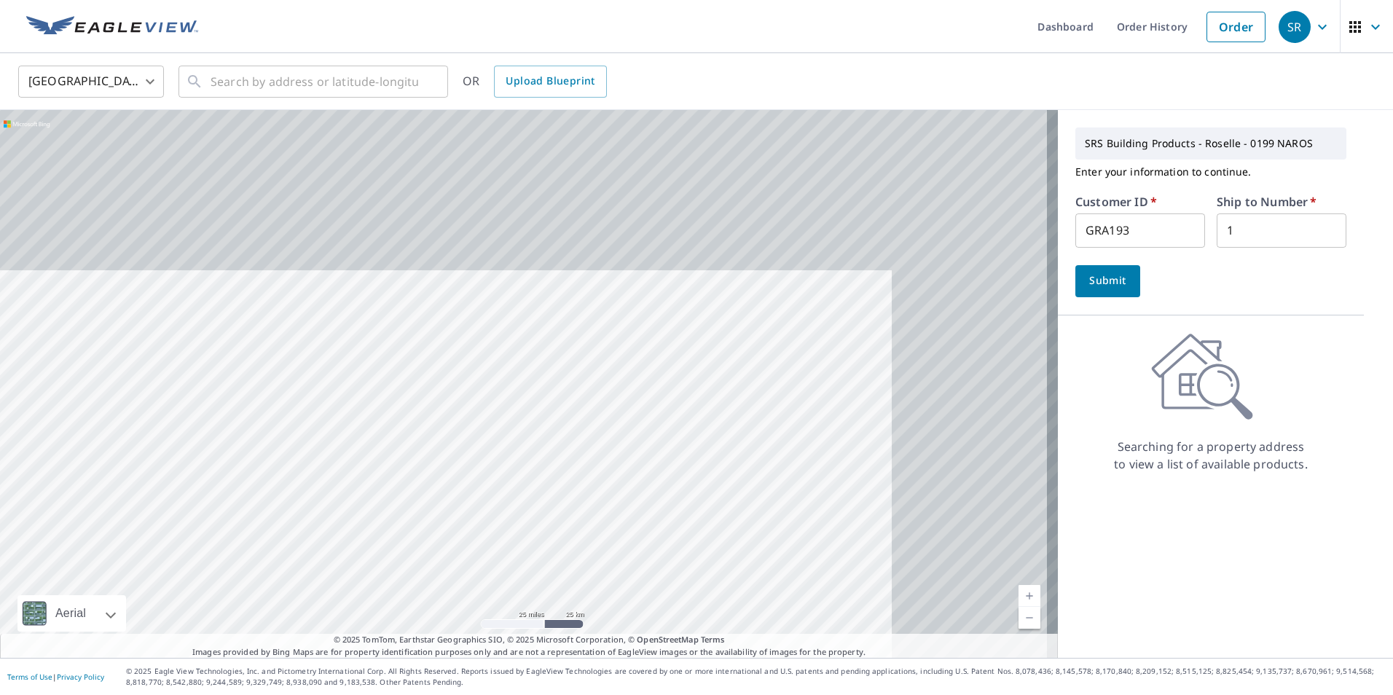
drag, startPoint x: 851, startPoint y: 318, endPoint x: 704, endPoint y: 468, distance: 209.7
click at [704, 468] on div at bounding box center [529, 384] width 1058 height 548
drag, startPoint x: 796, startPoint y: 341, endPoint x: 728, endPoint y: 401, distance: 90.4
click at [729, 399] on div at bounding box center [529, 384] width 1058 height 548
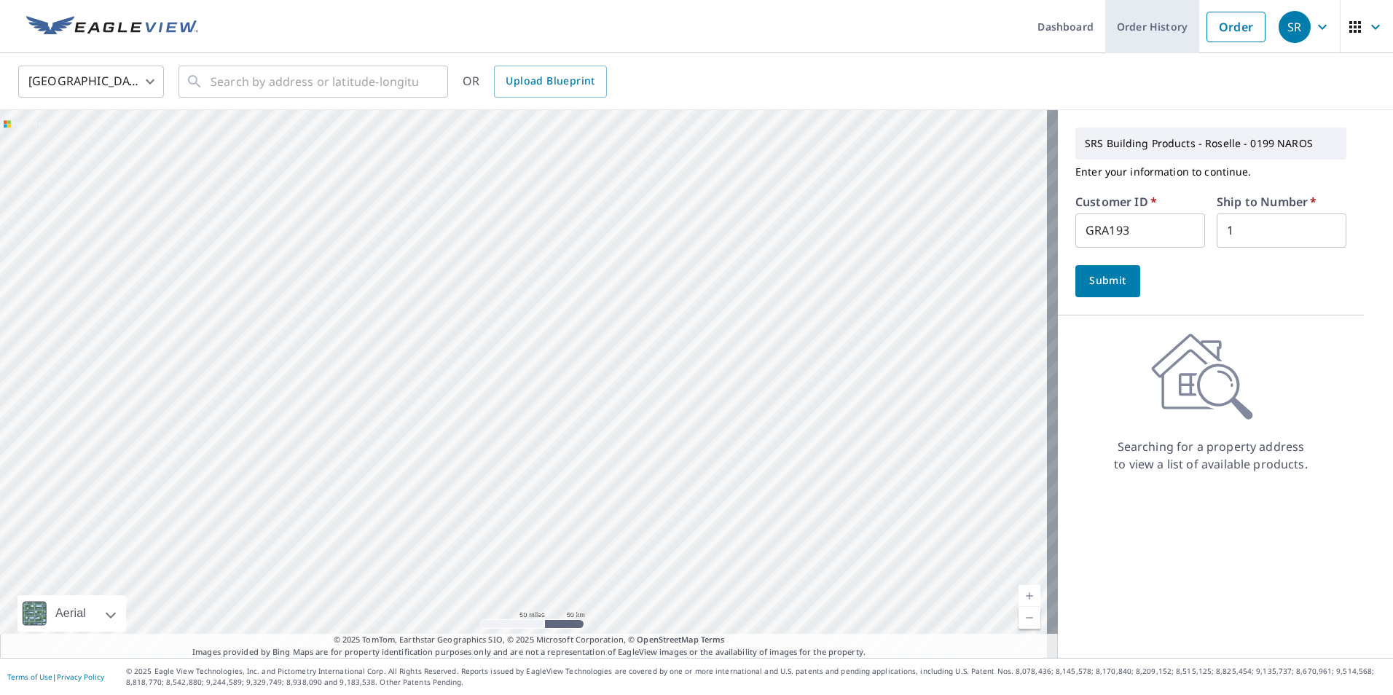
click at [1173, 36] on link "Order History" at bounding box center [1153, 26] width 94 height 53
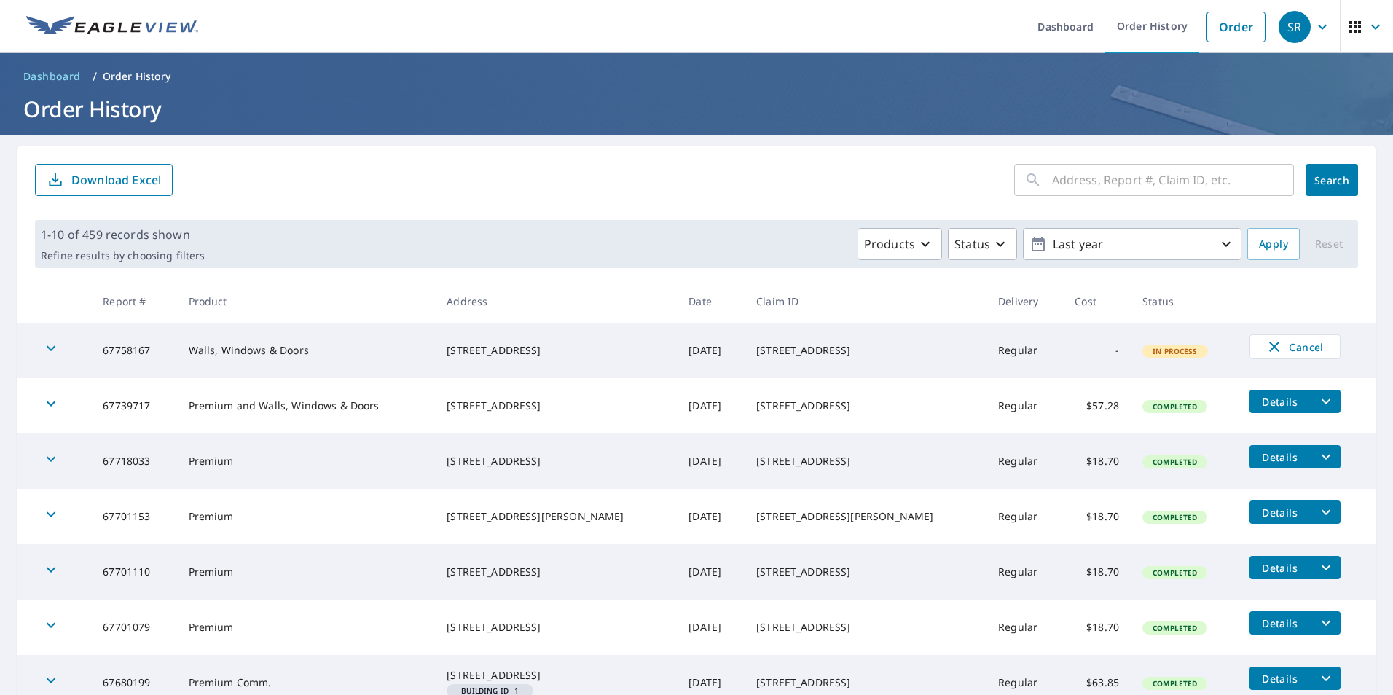
click at [536, 235] on div "Products Status Last year" at bounding box center [726, 244] width 1031 height 32
